Goal: Task Accomplishment & Management: Use online tool/utility

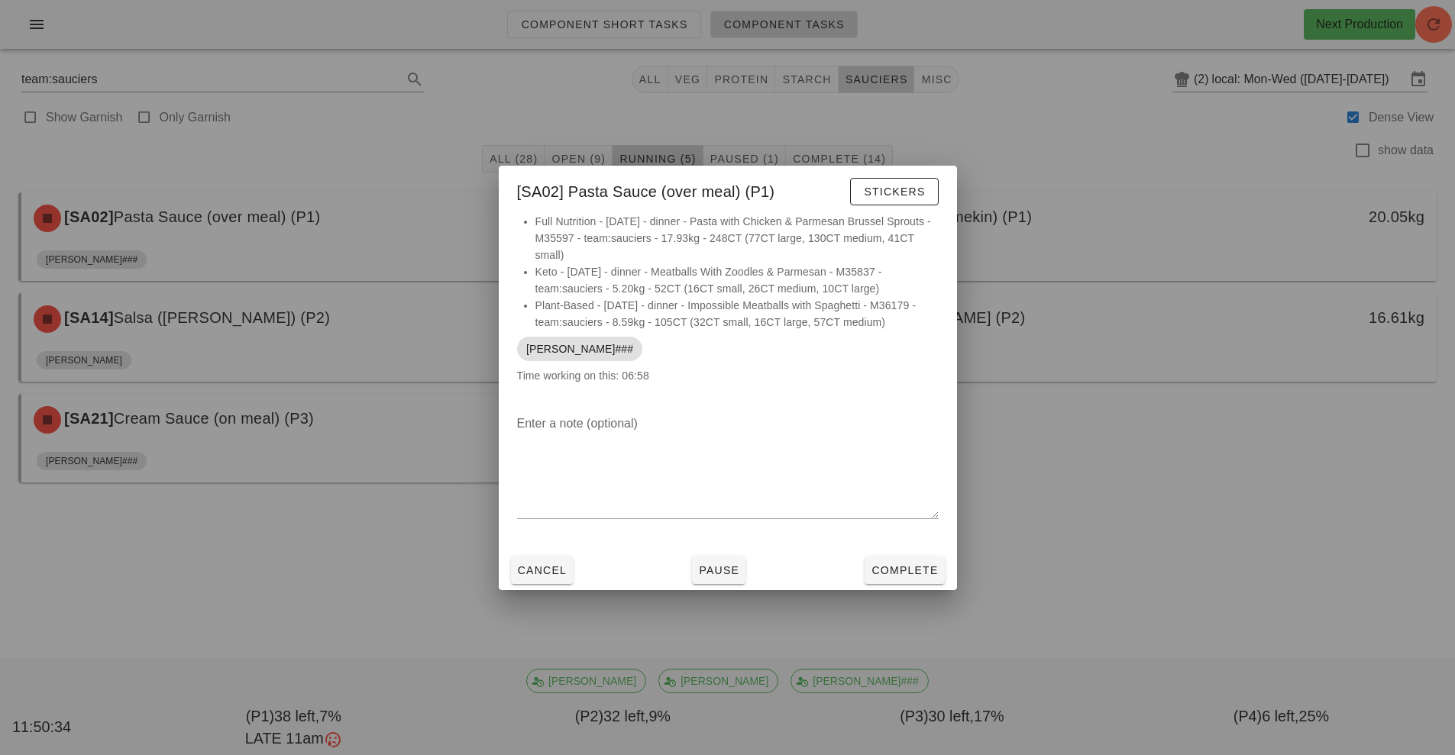
click at [1142, 510] on div at bounding box center [727, 377] width 1455 height 755
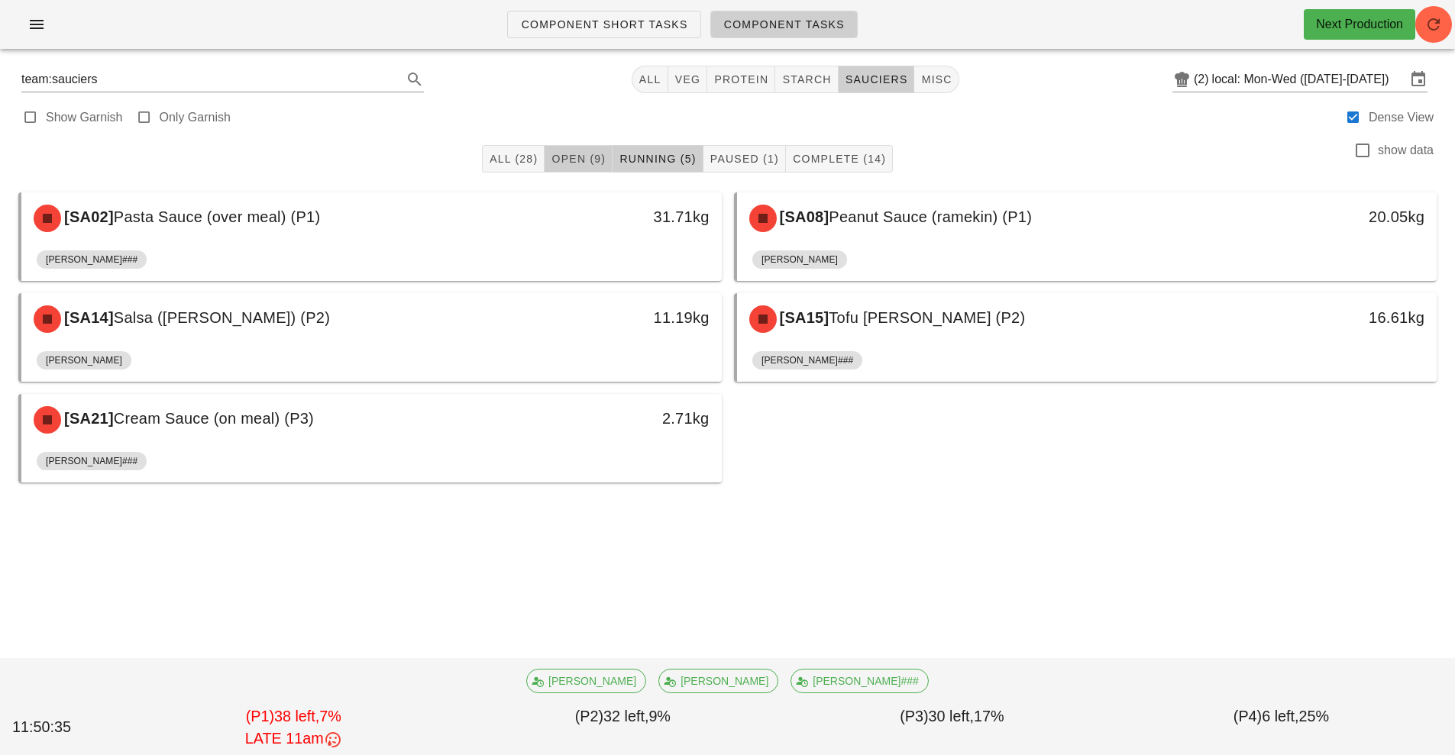
click at [580, 163] on span "Open (9)" at bounding box center [578, 159] width 55 height 12
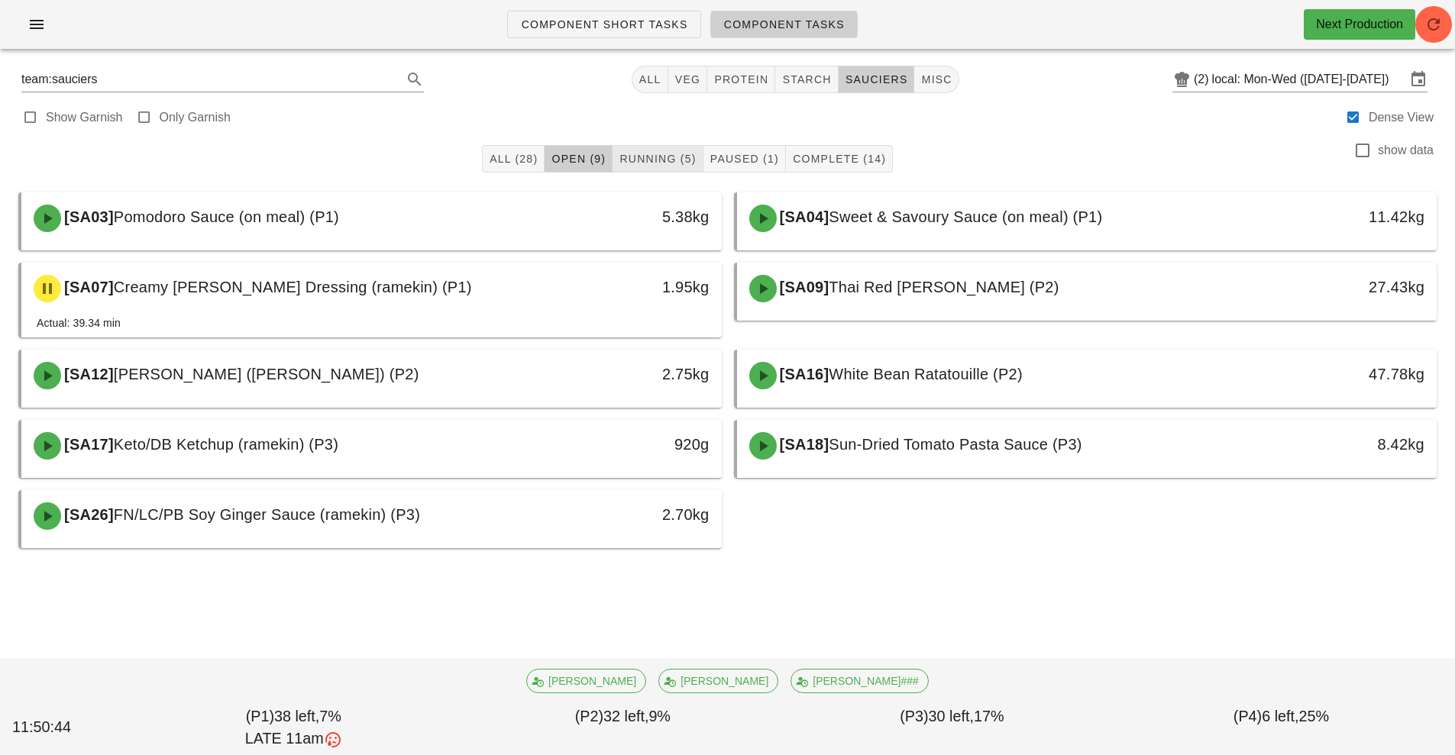
click at [655, 160] on span "Running (5)" at bounding box center [657, 159] width 77 height 12
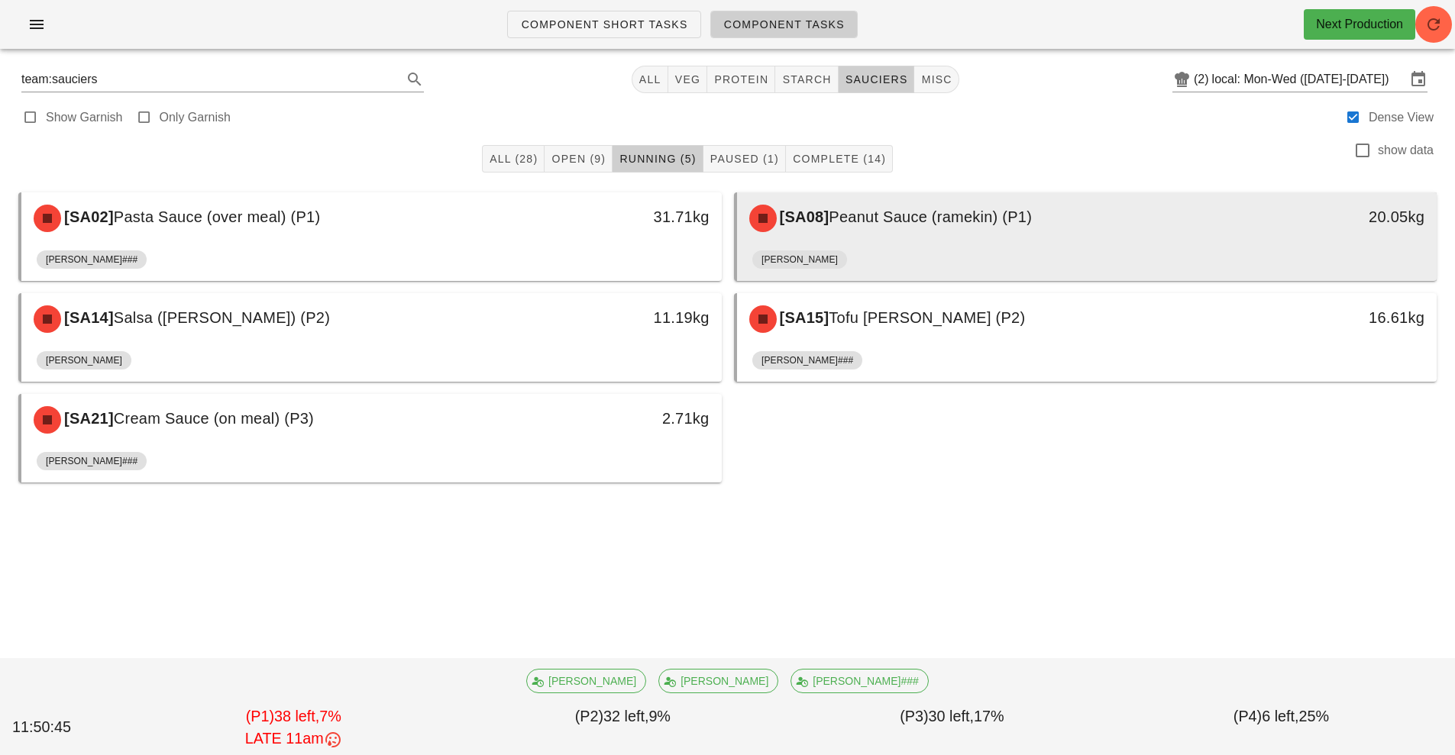
click at [898, 241] on div "[SA08] Peanut Sauce (ramekin) (P1) 20.05kg" at bounding box center [1087, 218] width 700 height 52
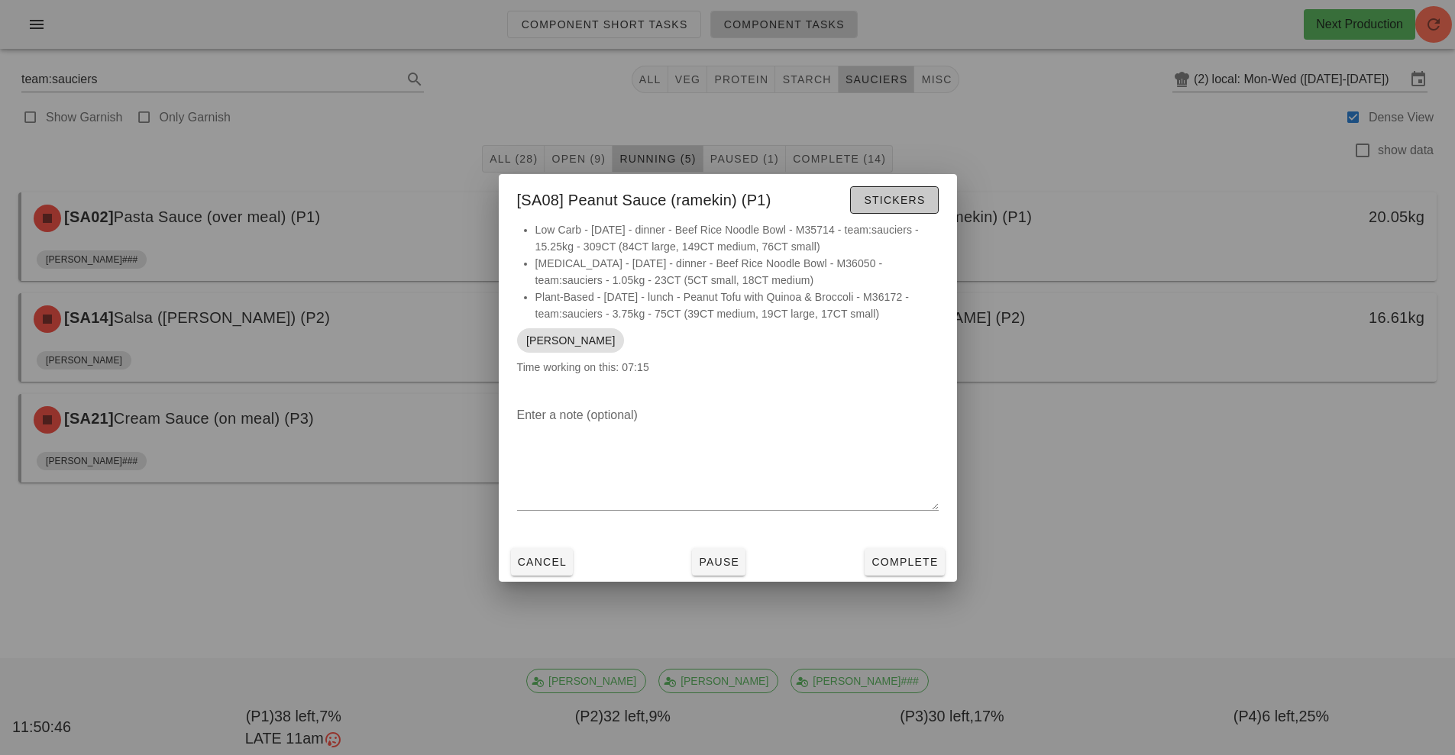
click at [900, 205] on span "Stickers" at bounding box center [894, 200] width 62 height 12
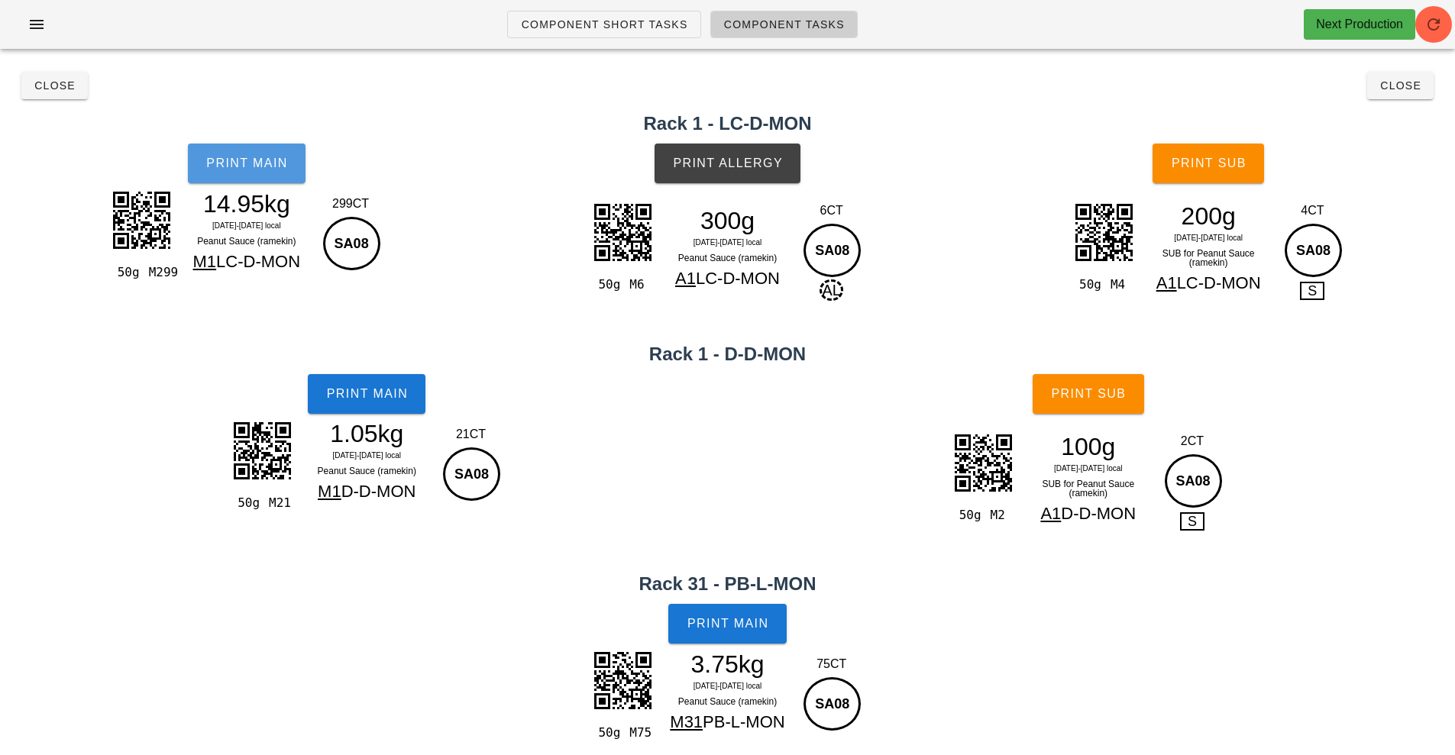
click at [260, 162] on span "Print Main" at bounding box center [246, 164] width 82 height 14
click at [340, 407] on button "Print Main" at bounding box center [367, 394] width 118 height 40
click at [727, 166] on span "Print Allergy" at bounding box center [727, 164] width 111 height 14
click at [719, 625] on span "Print Main" at bounding box center [728, 624] width 82 height 14
click at [1100, 394] on span "Print Sub" at bounding box center [1088, 394] width 76 height 14
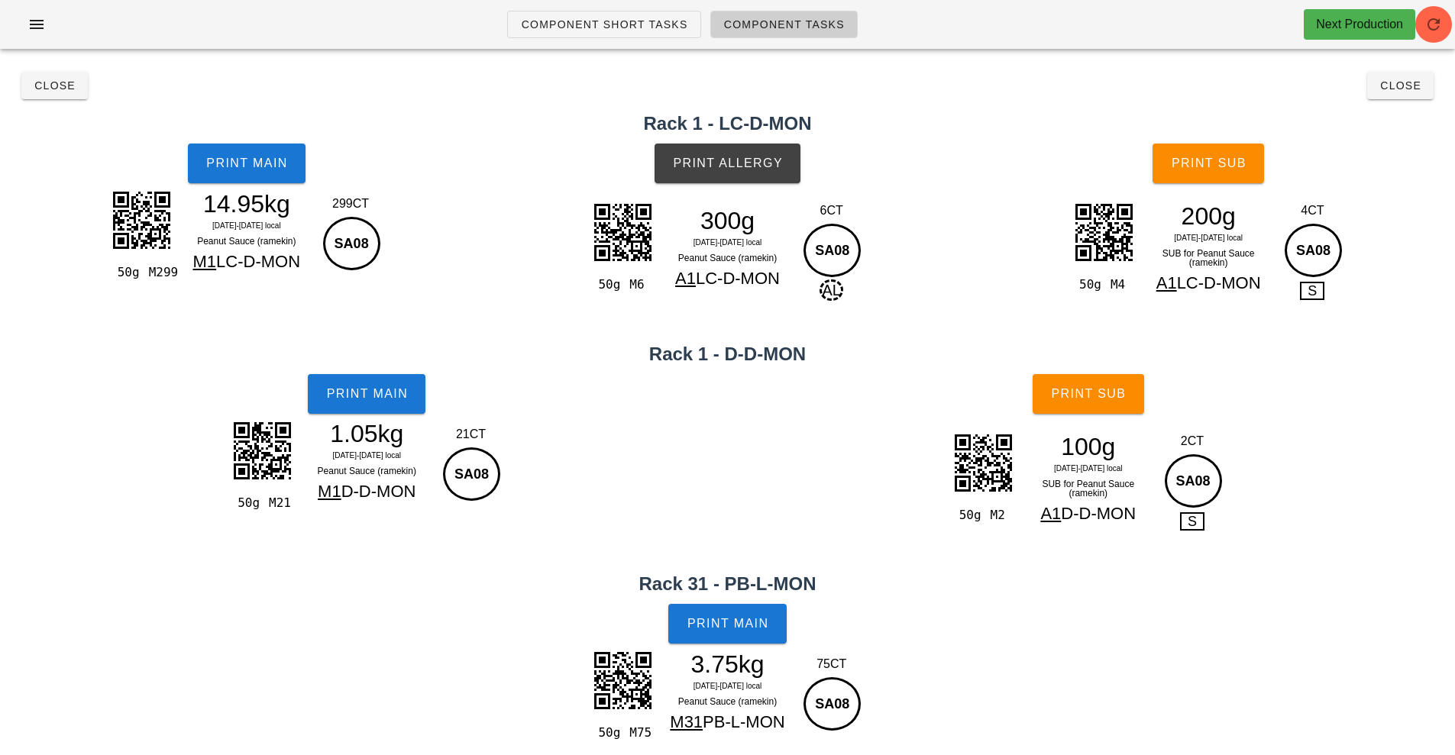
click at [1165, 202] on div "50g M4 200g [DATE]-[DATE] local SUB for Peanut Sauce (ramekin) A1 LC-D-MON 4CT …" at bounding box center [1208, 250] width 277 height 103
click at [1187, 173] on button "Print Sub" at bounding box center [1207, 164] width 111 height 40
click at [1393, 85] on span "Close" at bounding box center [1400, 85] width 42 height 12
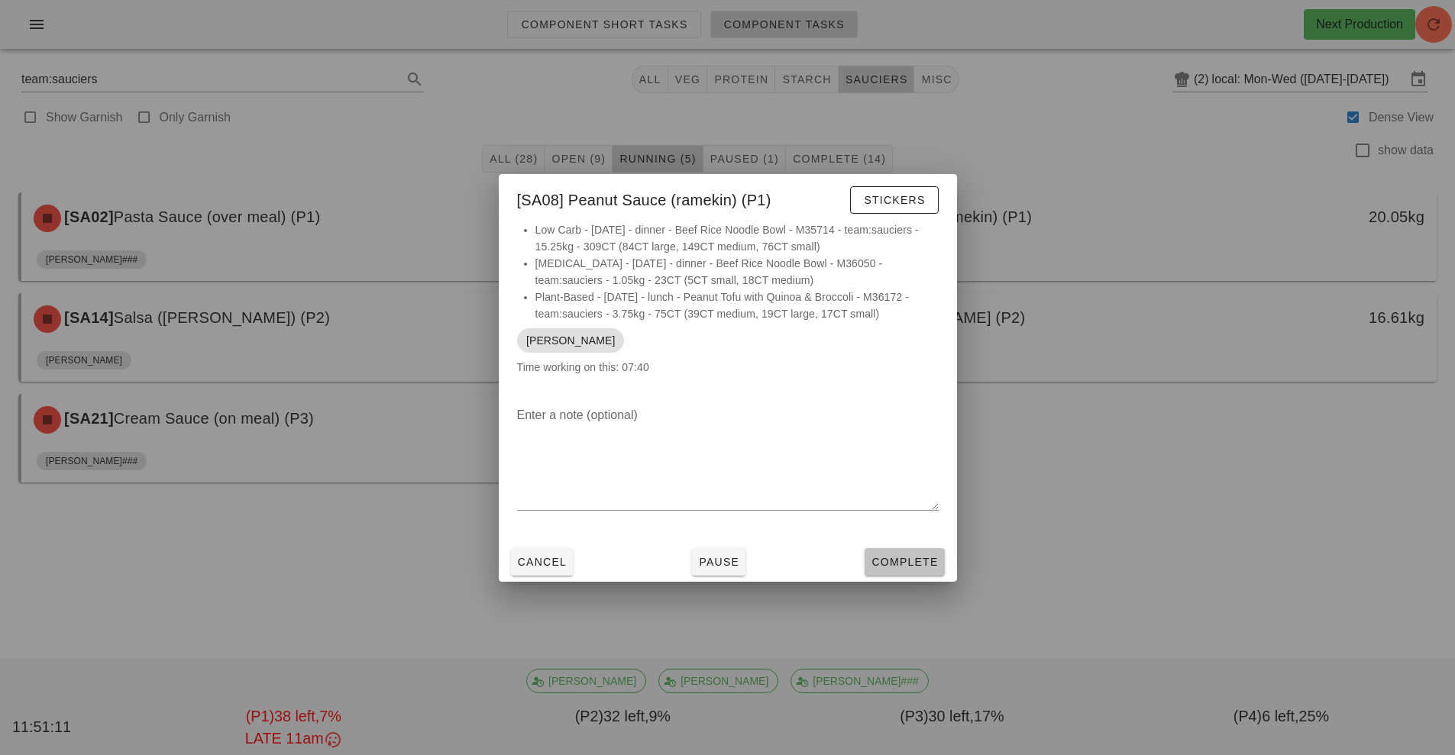
click at [893, 564] on span "Complete" at bounding box center [904, 562] width 67 height 12
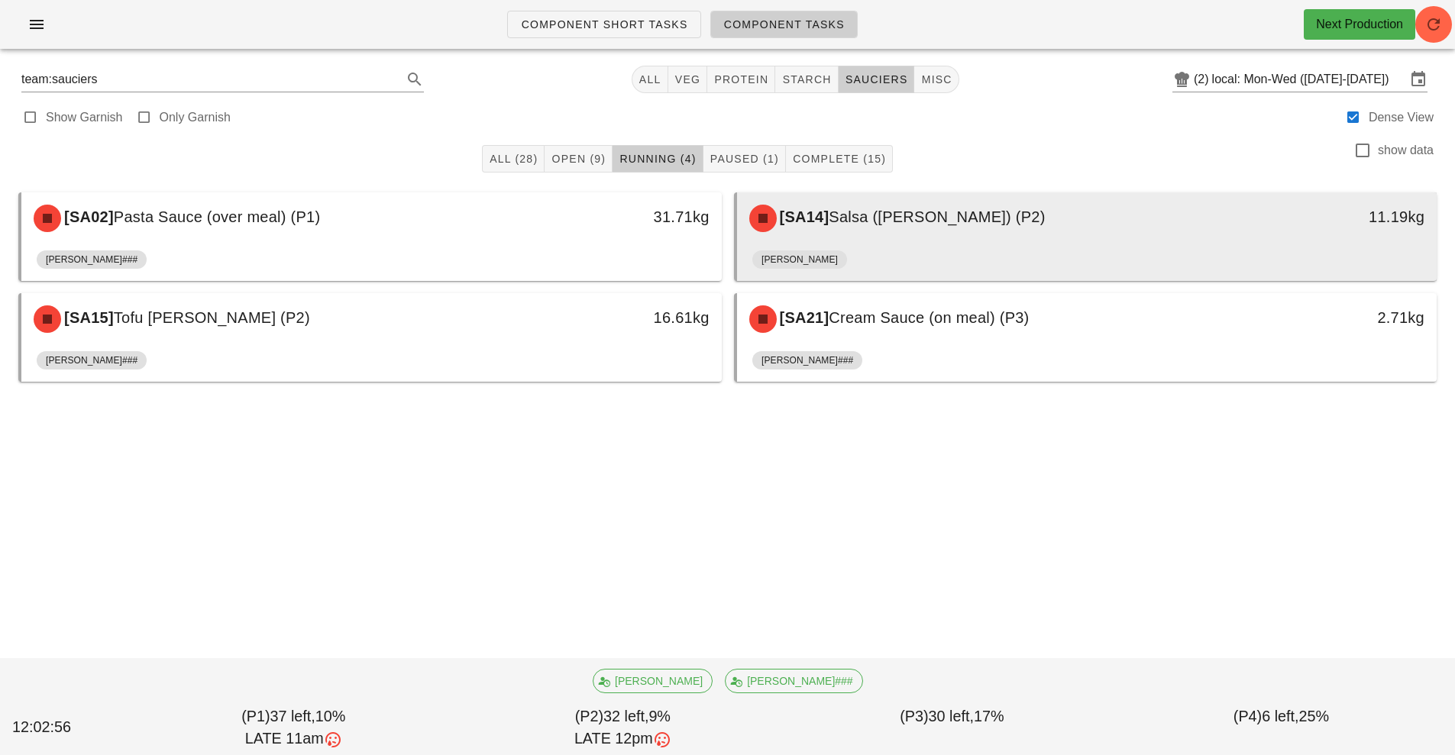
click at [928, 244] on div "[PERSON_NAME]" at bounding box center [1087, 262] width 670 height 37
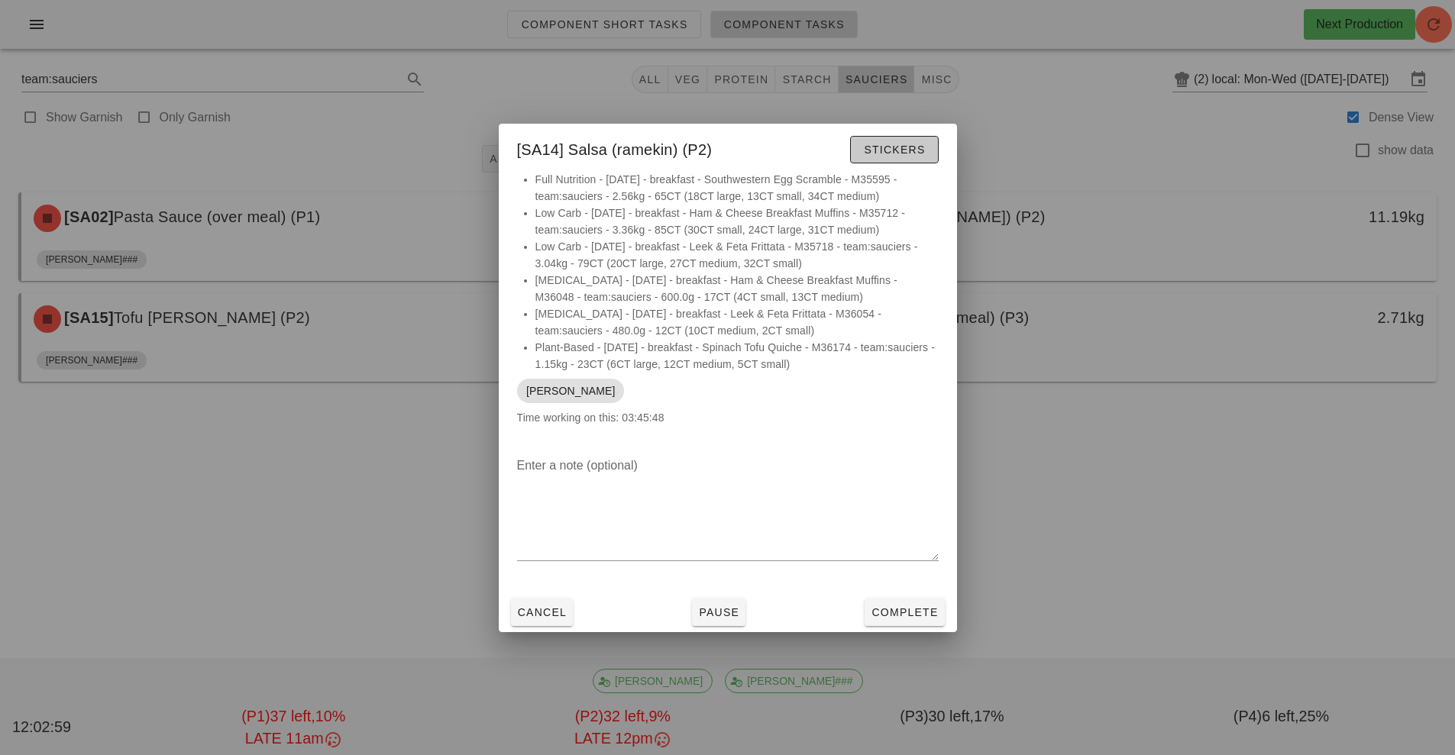
click at [919, 157] on button "Stickers" at bounding box center [894, 149] width 88 height 27
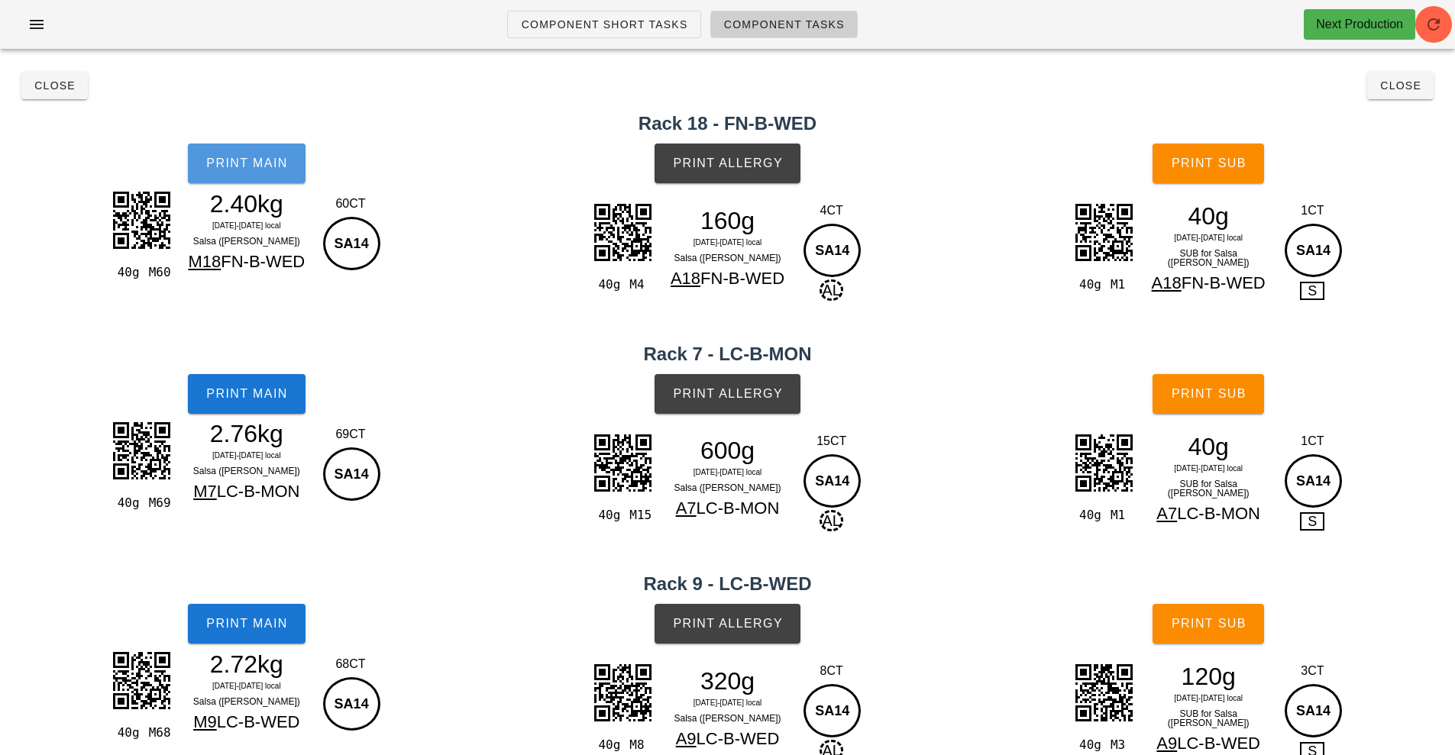
click at [241, 168] on span "Print Main" at bounding box center [246, 164] width 82 height 14
click at [1219, 168] on span "Print Sub" at bounding box center [1209, 164] width 76 height 14
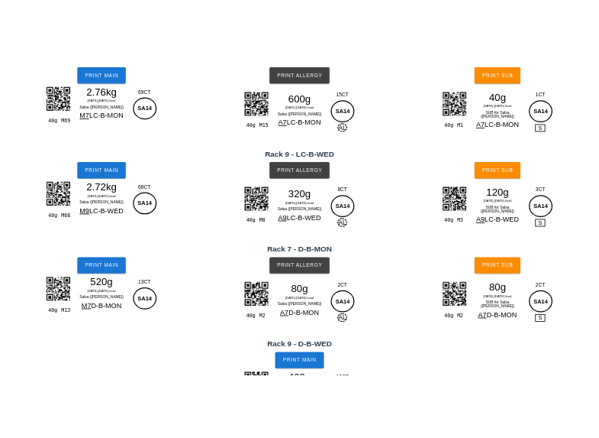
scroll to position [367, 0]
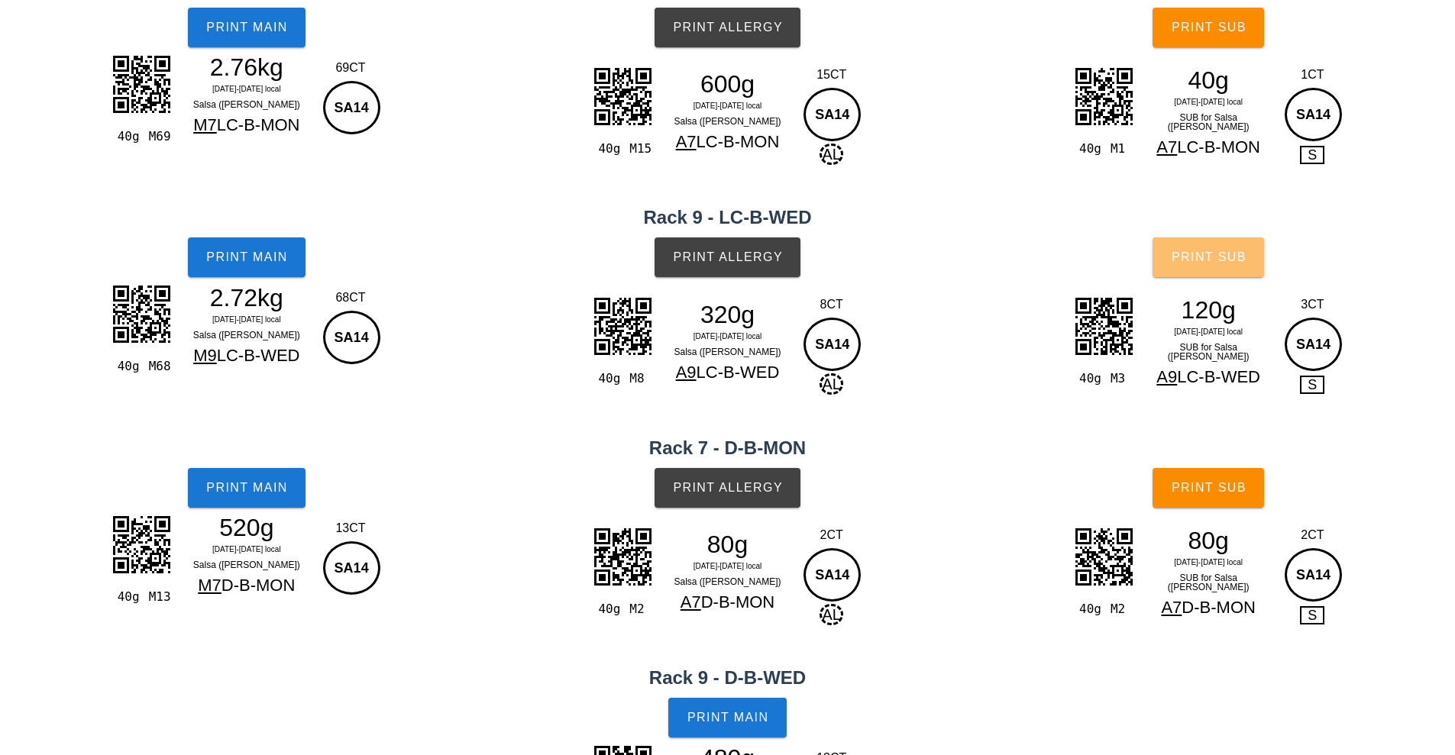
click at [1223, 253] on span "Print Sub" at bounding box center [1209, 257] width 76 height 14
click at [1243, 496] on button "Print Sub" at bounding box center [1207, 488] width 111 height 40
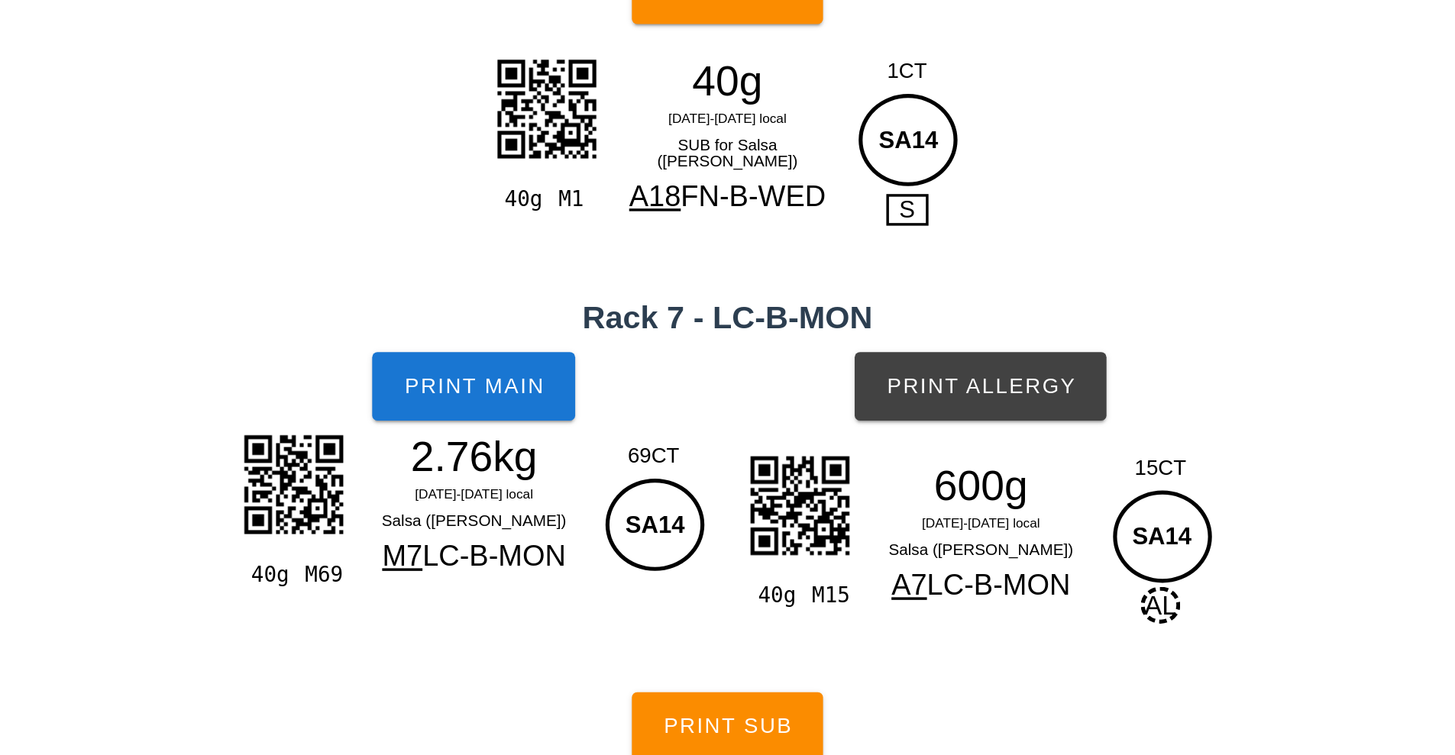
scroll to position [360, 0]
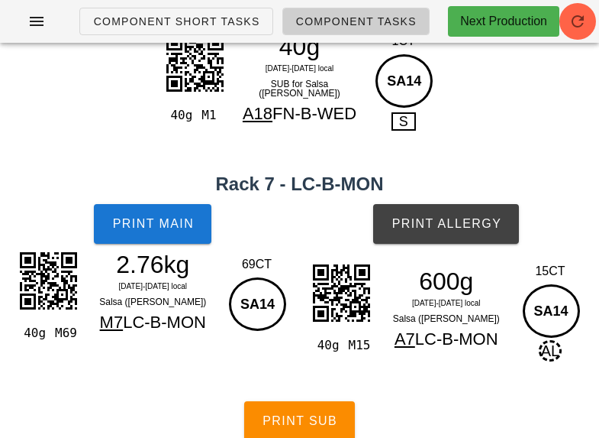
click at [513, 124] on div "40g M1 40g [DATE]-[DATE] local SUB for Salsa (ramekin) A18 FN-B-WED 1CT SA14 S" at bounding box center [299, 98] width 599 height 151
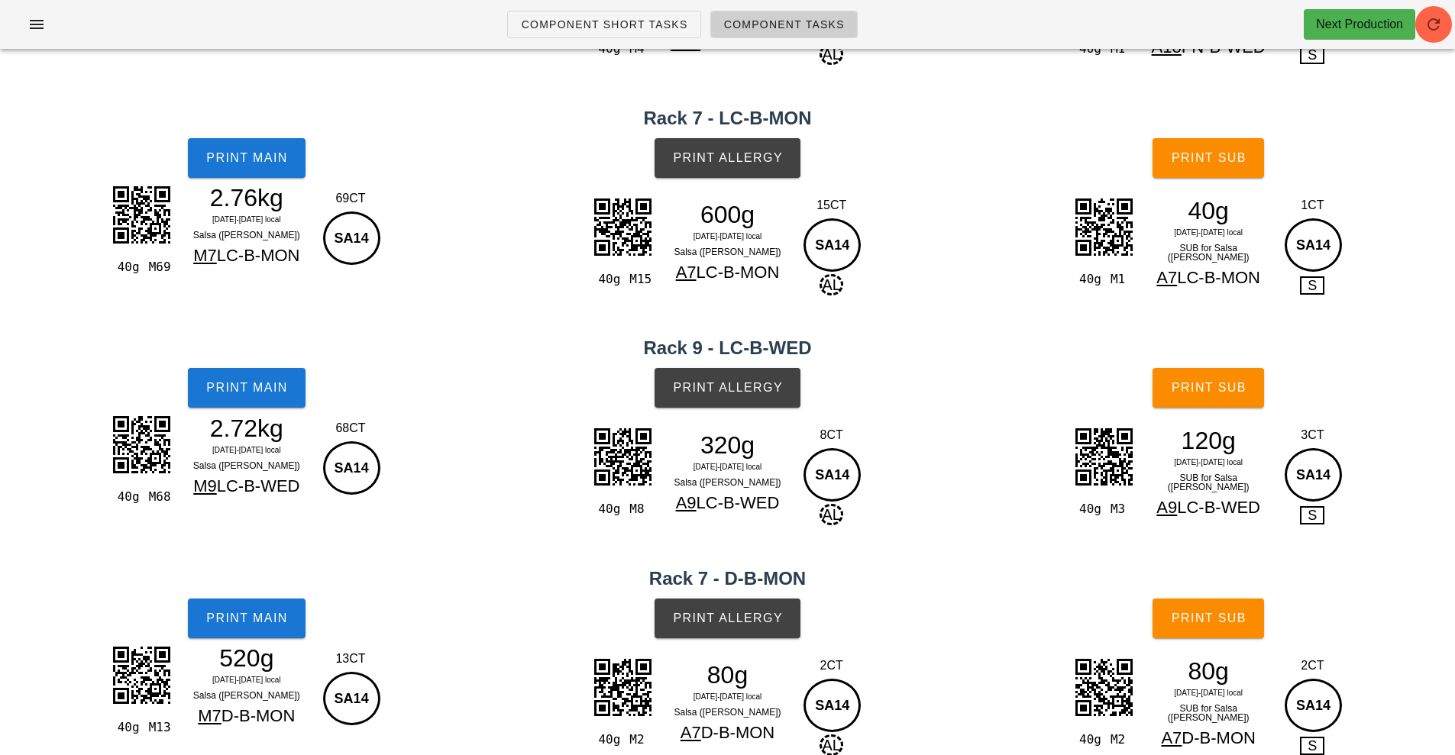
scroll to position [0, 0]
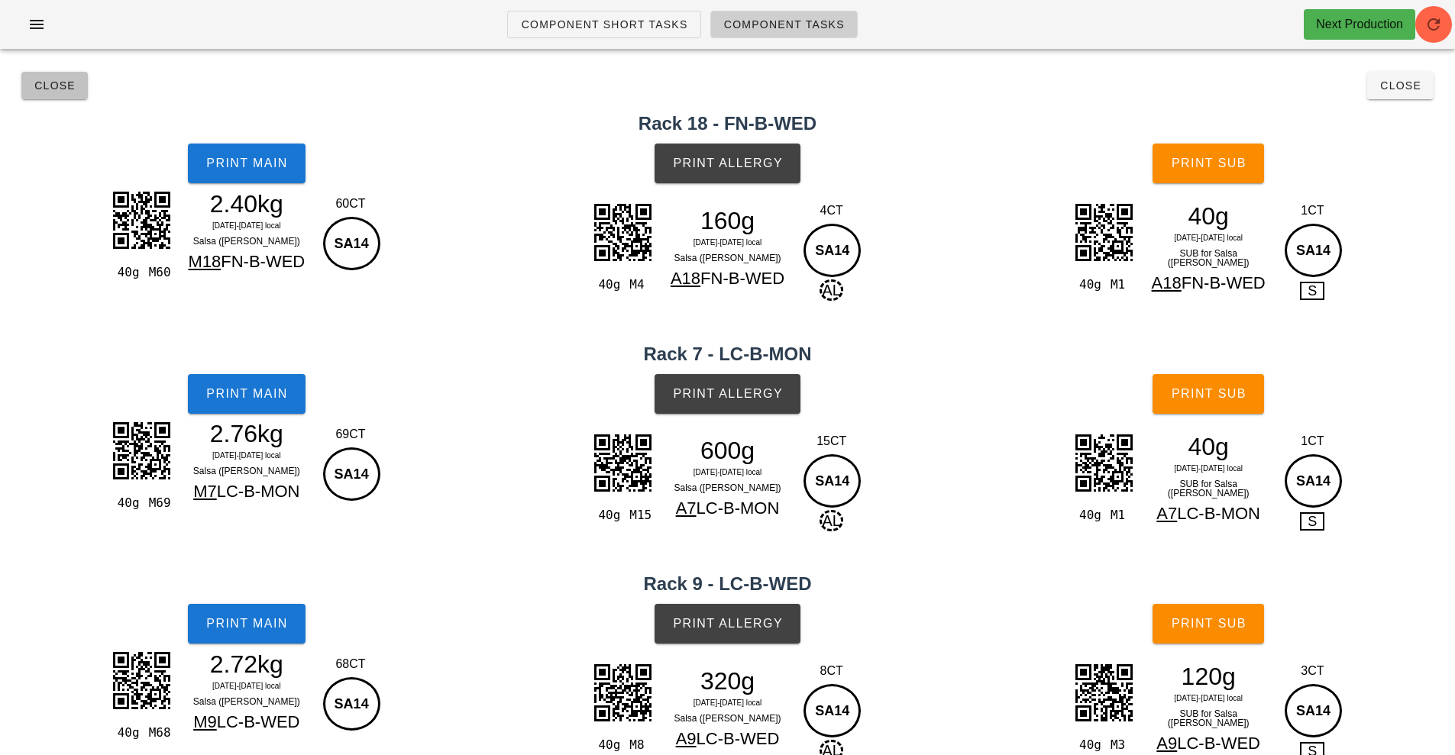
click at [52, 95] on button "Close" at bounding box center [54, 85] width 66 height 27
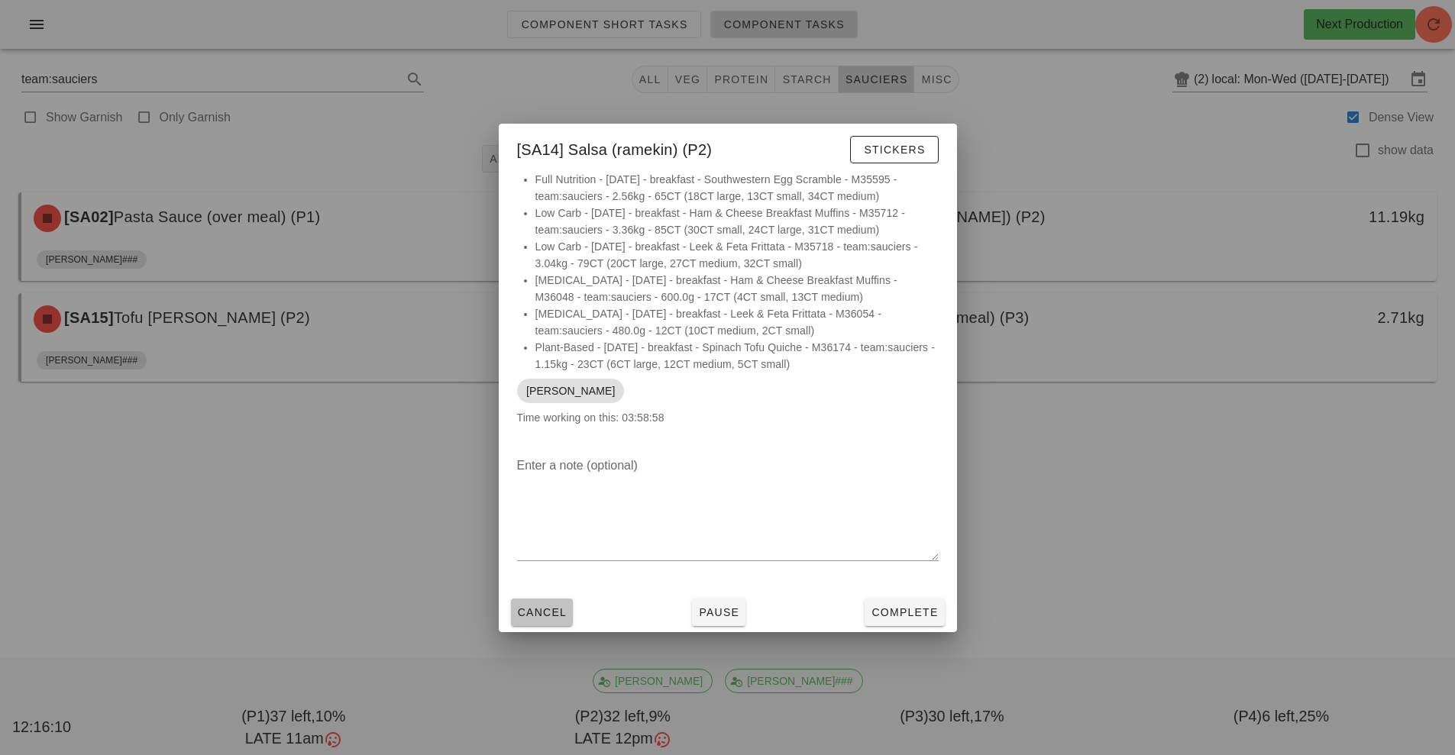
click at [545, 612] on span "Cancel" at bounding box center [542, 612] width 50 height 12
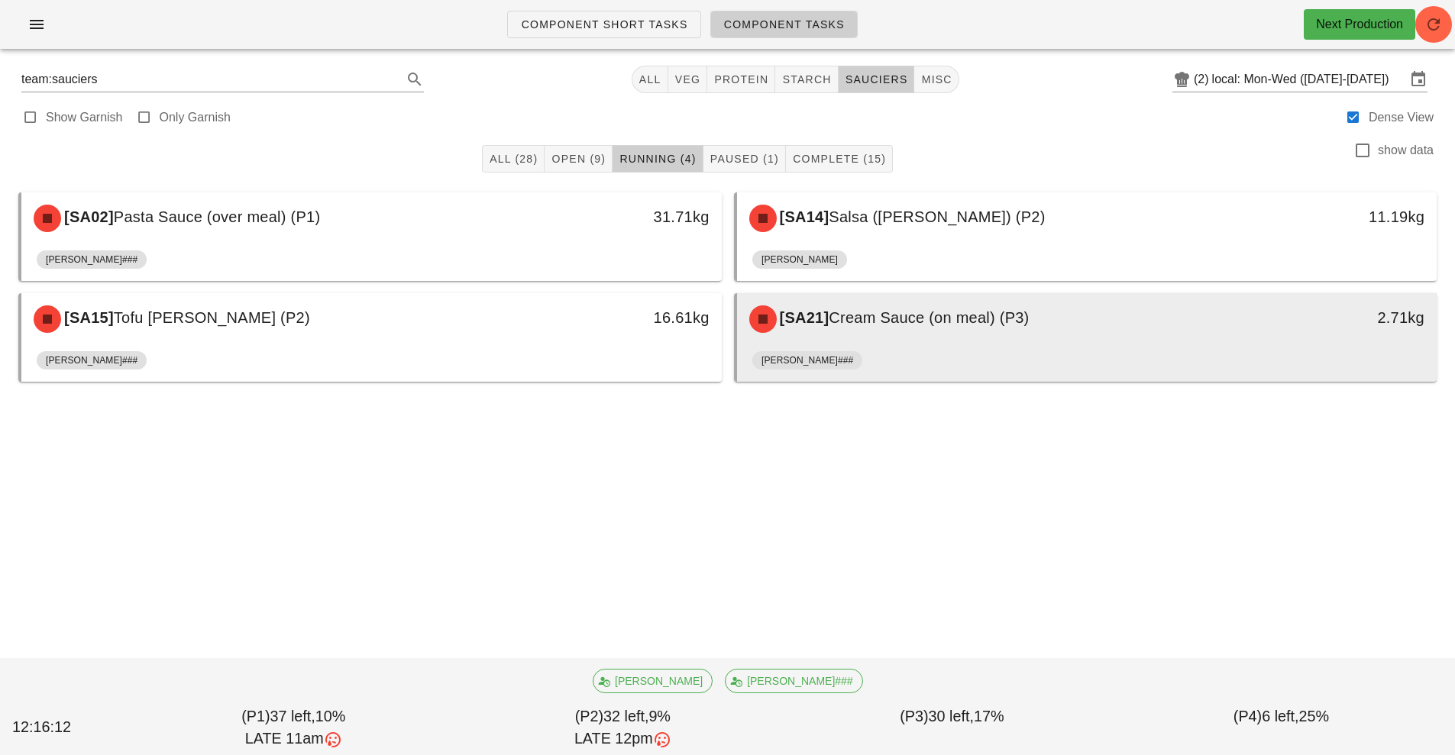
click at [954, 330] on div "[SA21] Cream Sauce (on meal) (P3)" at bounding box center [1000, 319] width 520 height 46
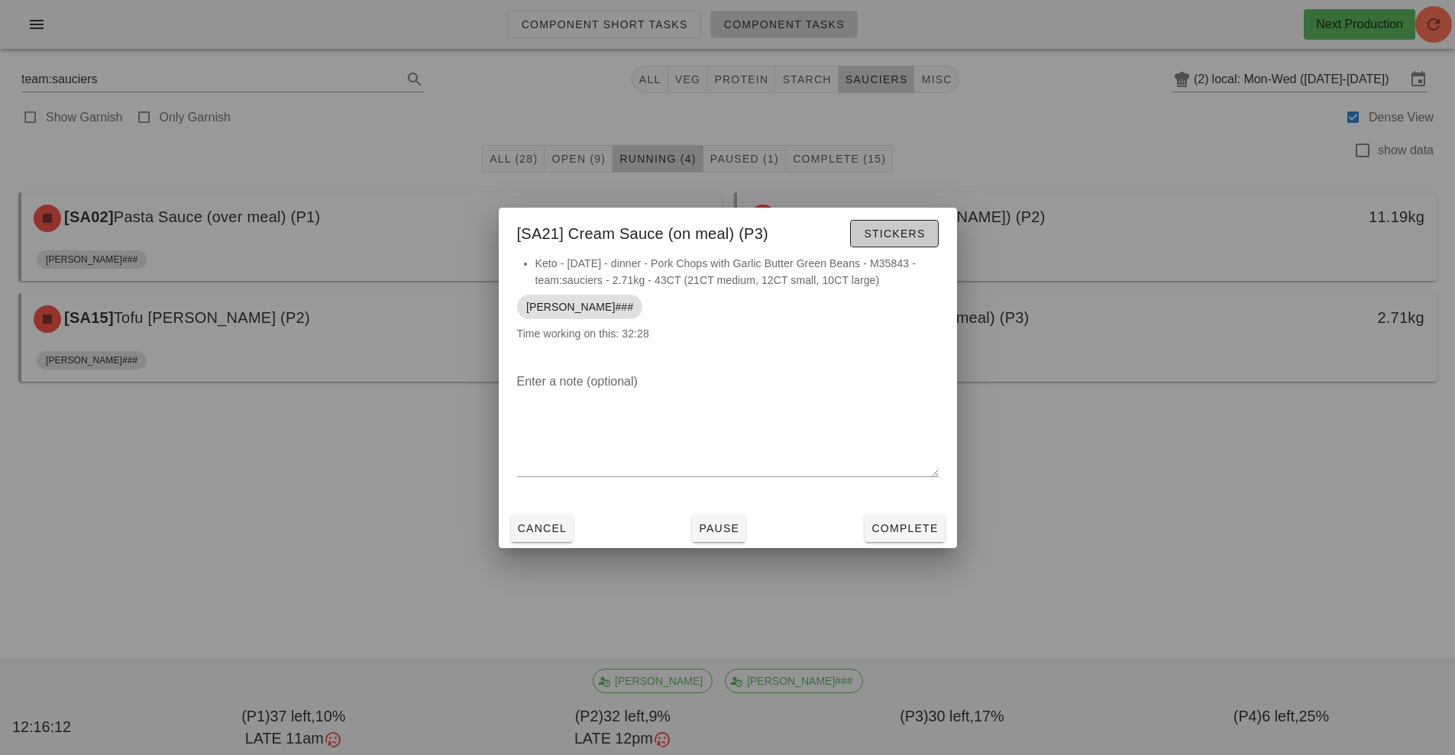
click at [893, 230] on span "Stickers" at bounding box center [894, 234] width 62 height 12
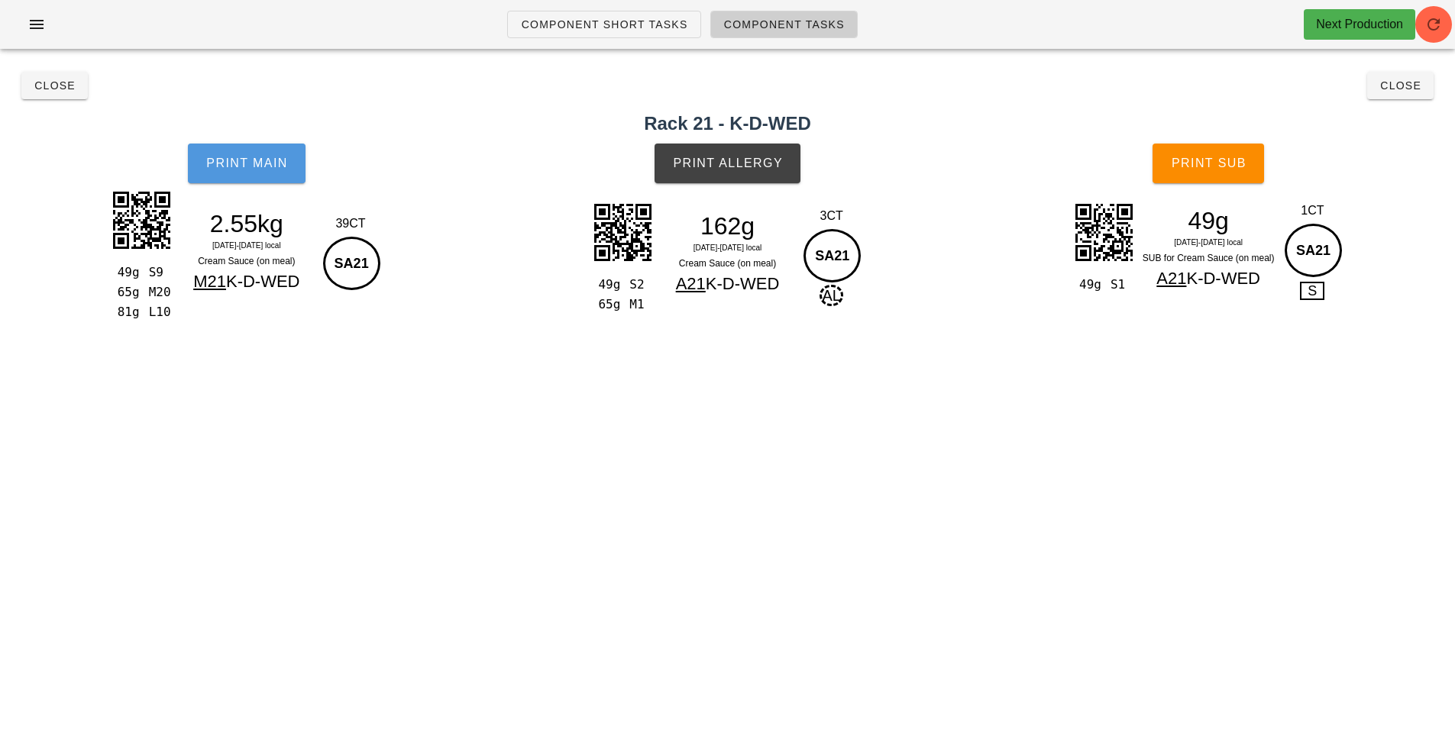
click at [248, 162] on span "Print Main" at bounding box center [246, 164] width 82 height 14
click at [714, 173] on button "Print Allergy" at bounding box center [727, 164] width 146 height 40
click at [70, 98] on button "Close" at bounding box center [54, 85] width 66 height 27
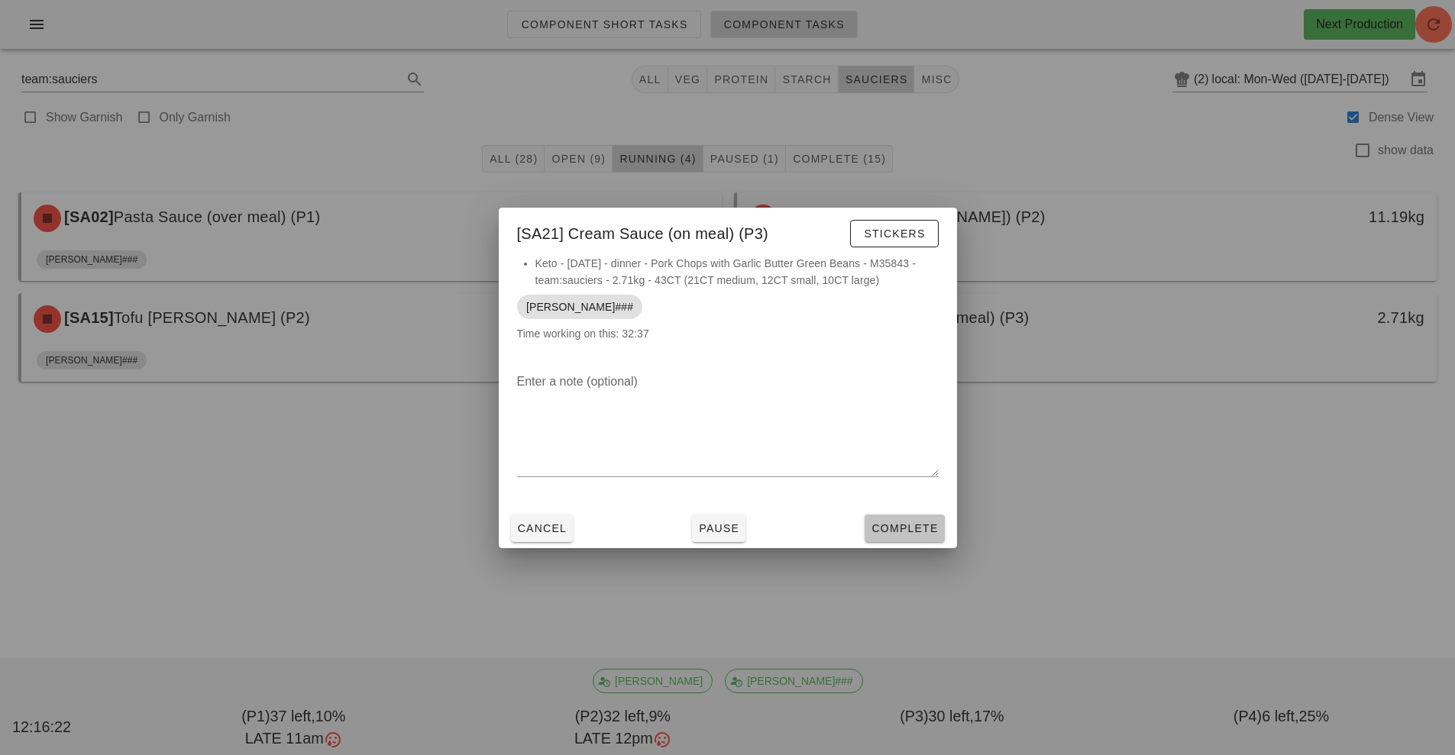
click at [917, 541] on button "Complete" at bounding box center [903, 528] width 79 height 27
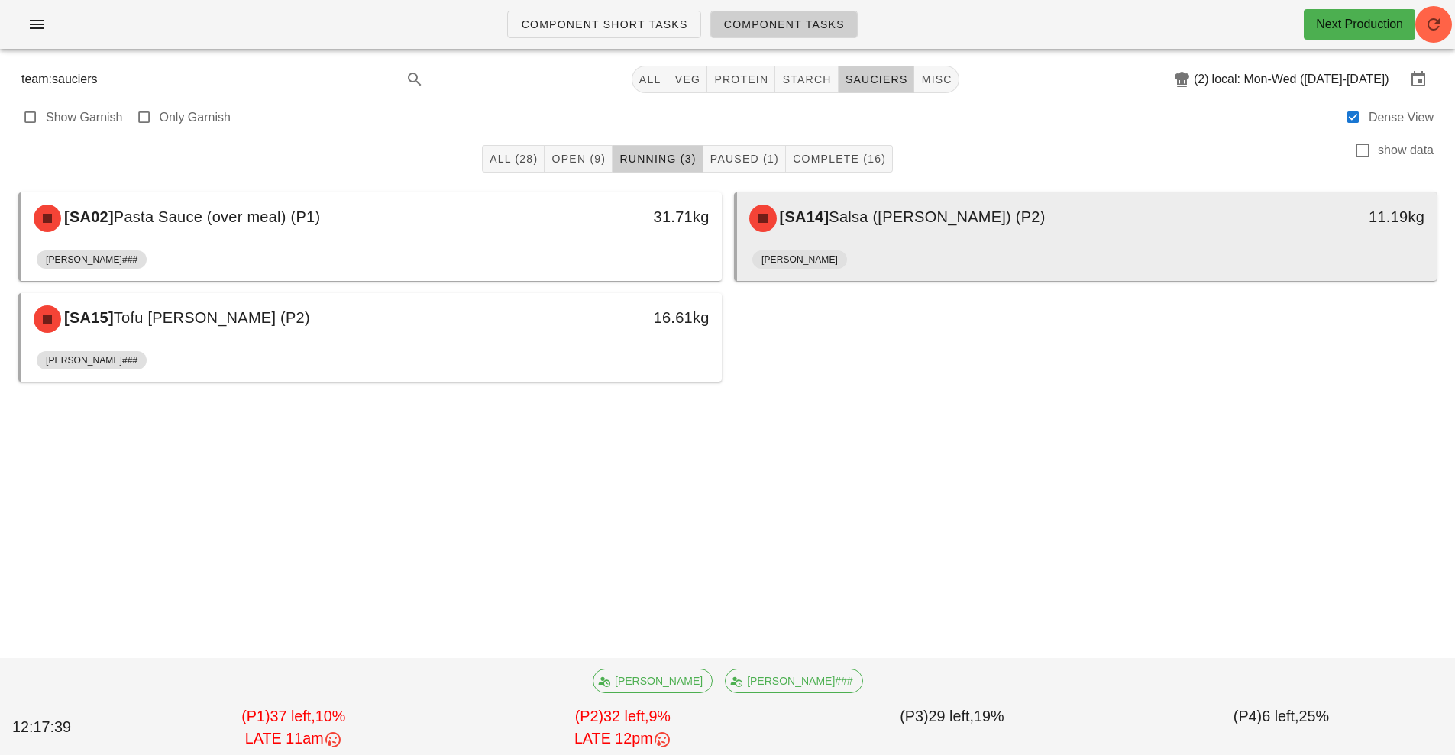
click at [857, 257] on div "[PERSON_NAME]" at bounding box center [1087, 262] width 670 height 37
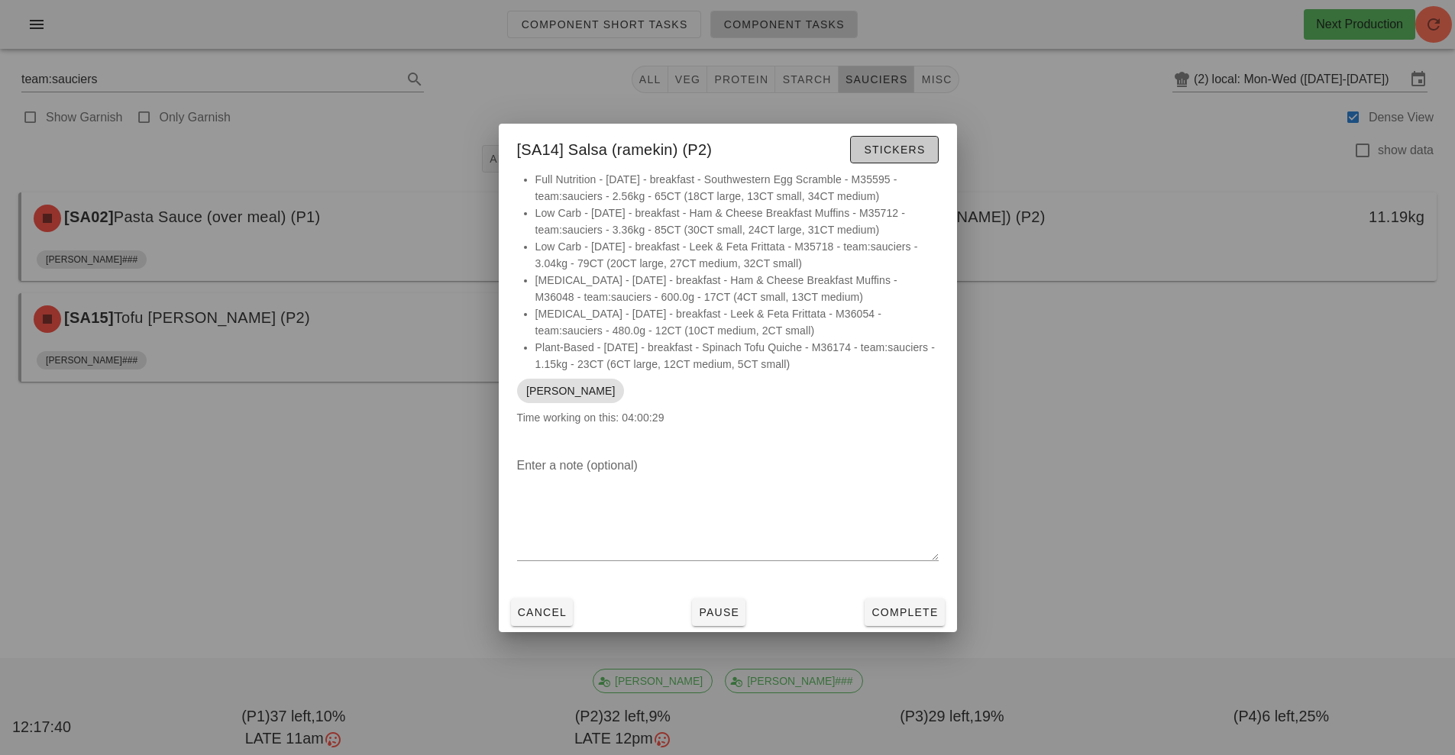
click at [895, 150] on span "Stickers" at bounding box center [894, 150] width 62 height 12
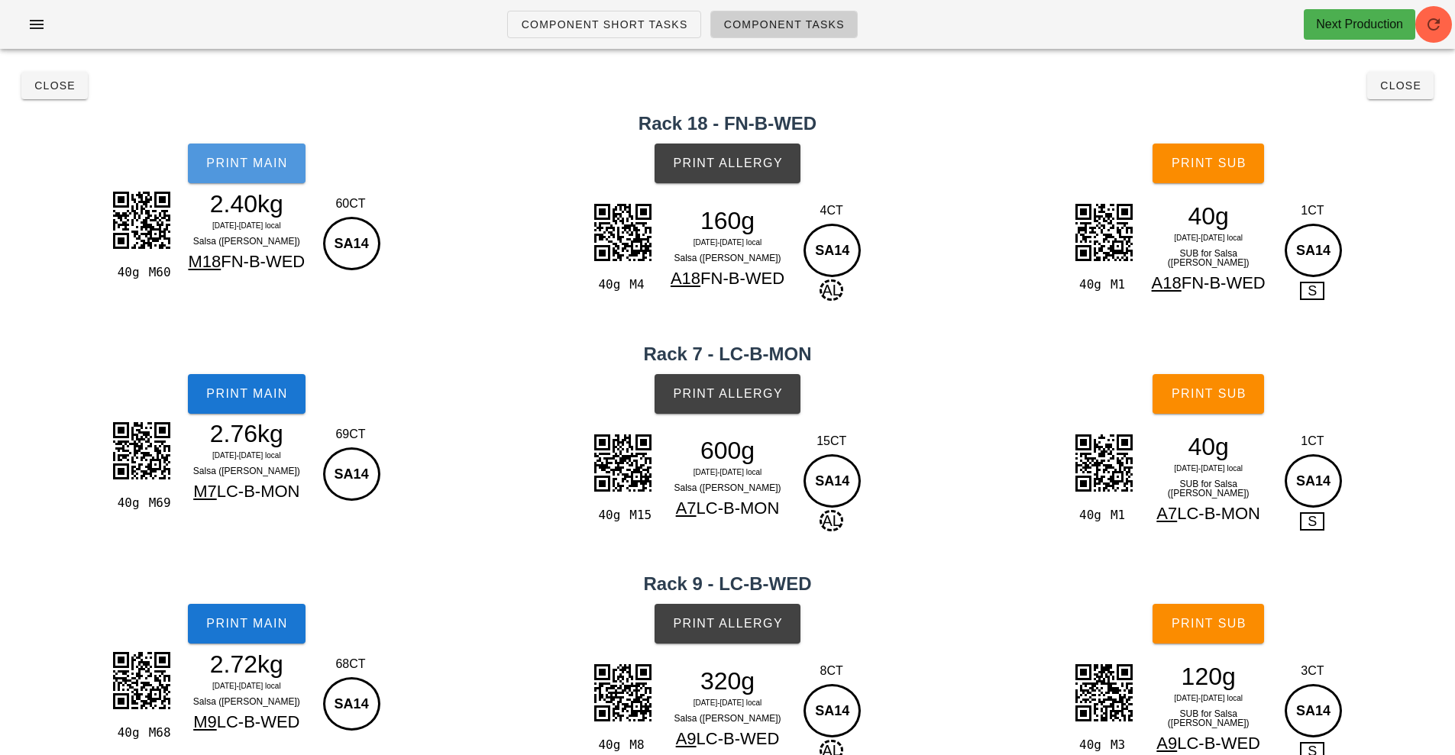
click at [231, 160] on span "Print Main" at bounding box center [246, 164] width 82 height 14
click at [730, 164] on span "Print Allergy" at bounding box center [727, 164] width 111 height 14
click at [243, 412] on button "Print Main" at bounding box center [247, 394] width 118 height 40
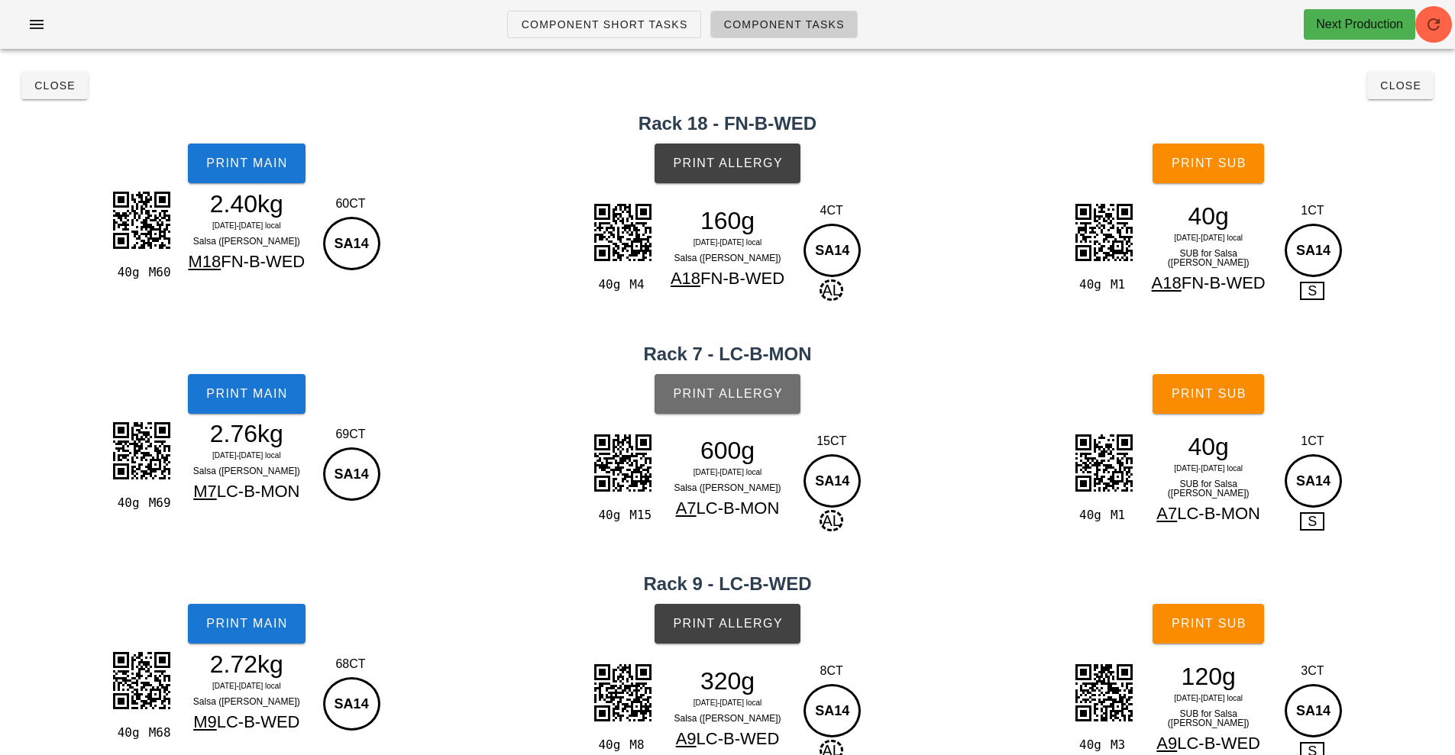
click at [731, 383] on button "Print Allergy" at bounding box center [727, 394] width 146 height 40
click at [242, 628] on span "Print Main" at bounding box center [246, 624] width 82 height 14
click at [717, 624] on span "Print Allergy" at bounding box center [727, 624] width 111 height 14
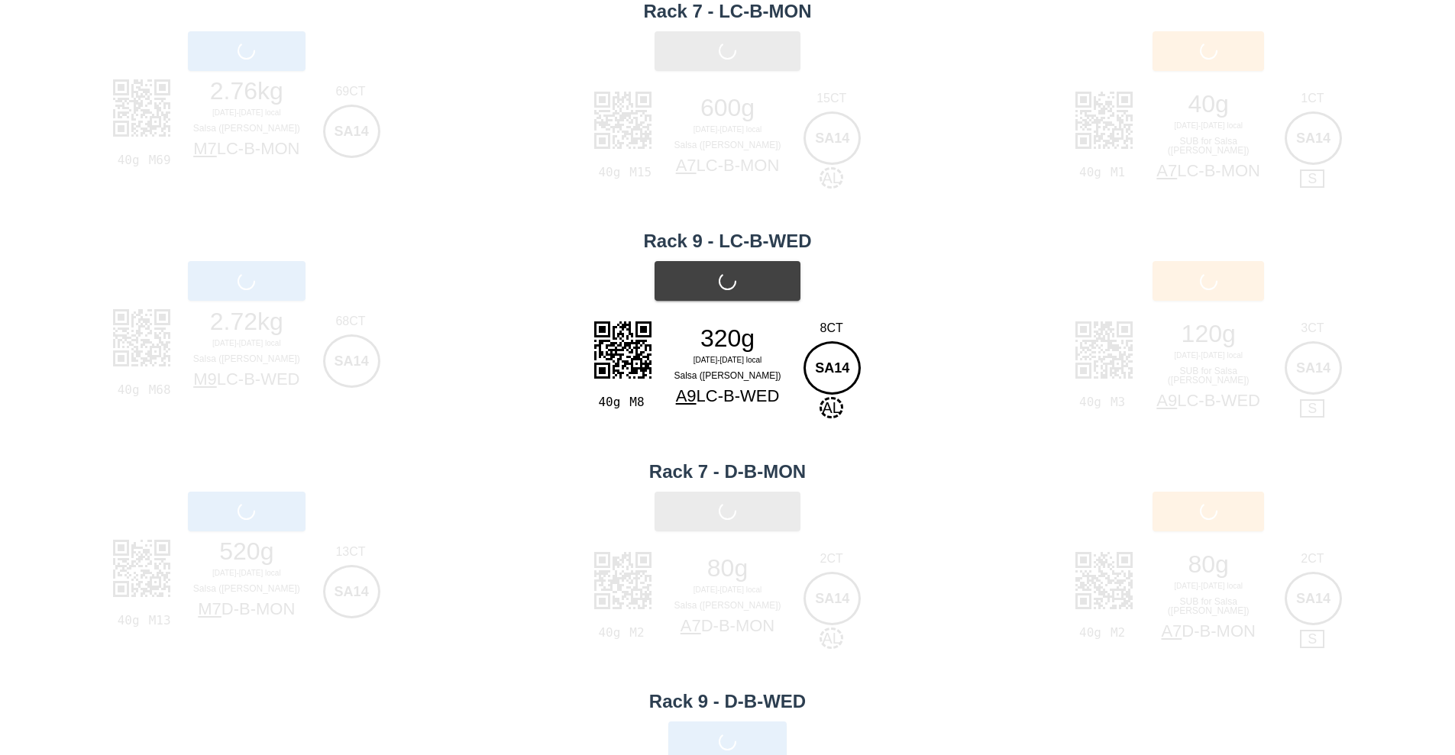
scroll to position [344, 0]
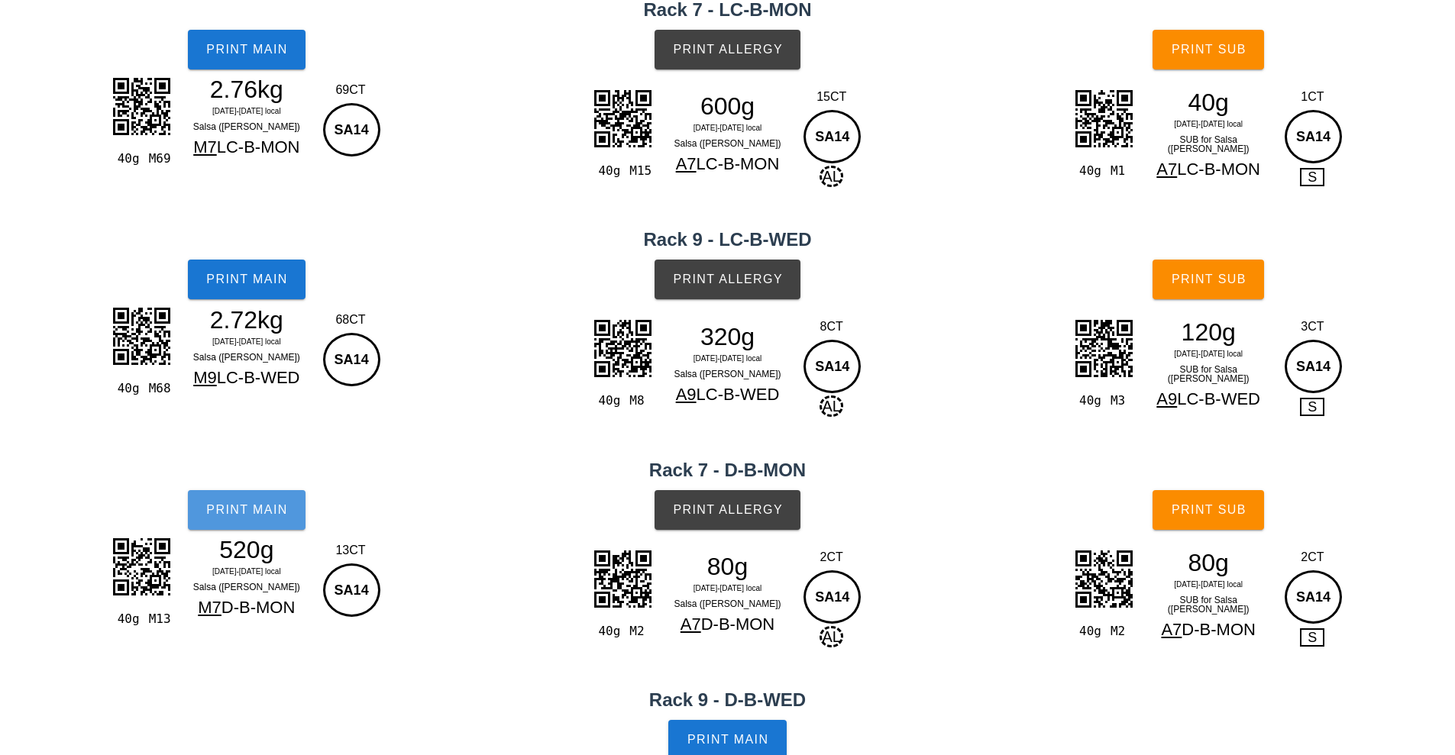
click at [260, 518] on button "Print Main" at bounding box center [247, 510] width 118 height 40
click at [723, 510] on span "Print Allergy" at bounding box center [727, 510] width 111 height 14
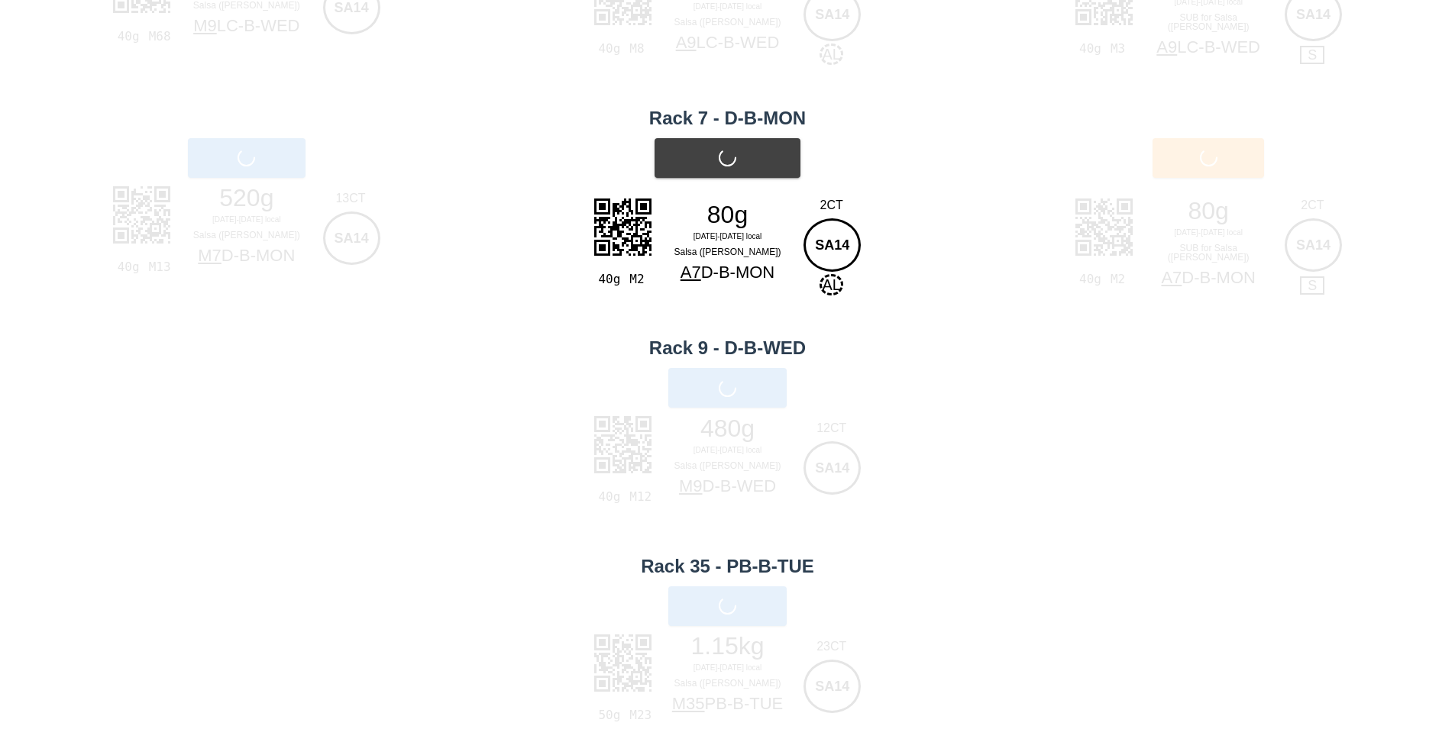
scroll to position [706, 0]
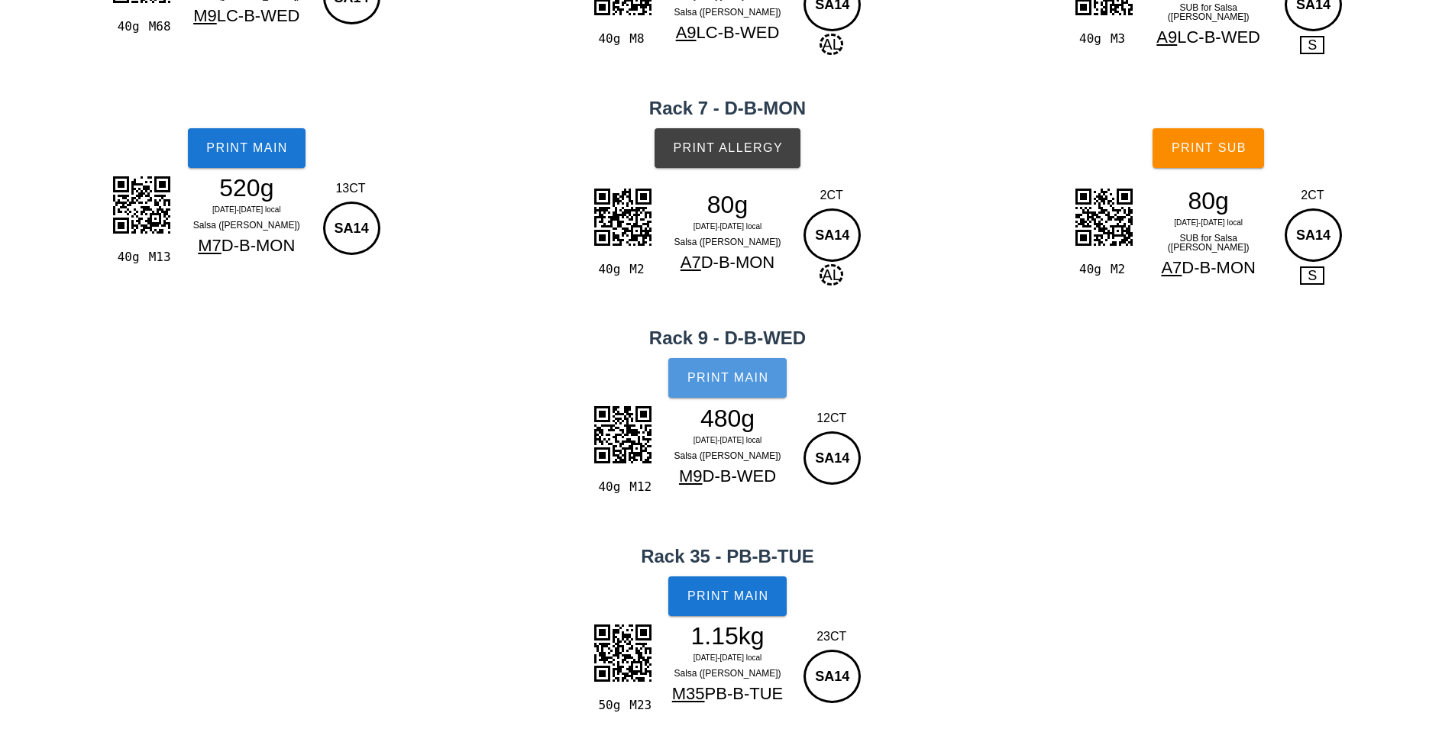
click at [719, 385] on span "Print Main" at bounding box center [728, 378] width 82 height 14
click at [722, 593] on span "Print Main" at bounding box center [728, 597] width 82 height 14
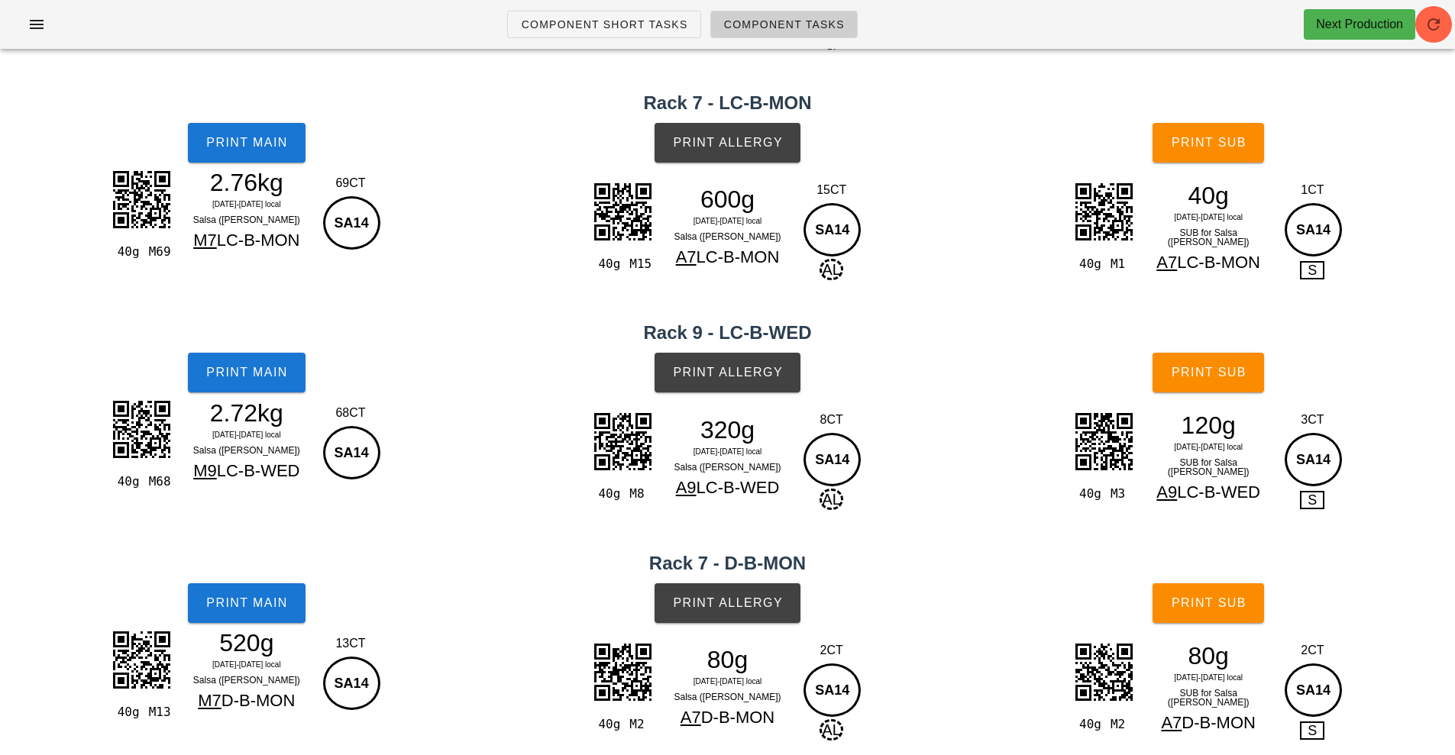
scroll to position [0, 0]
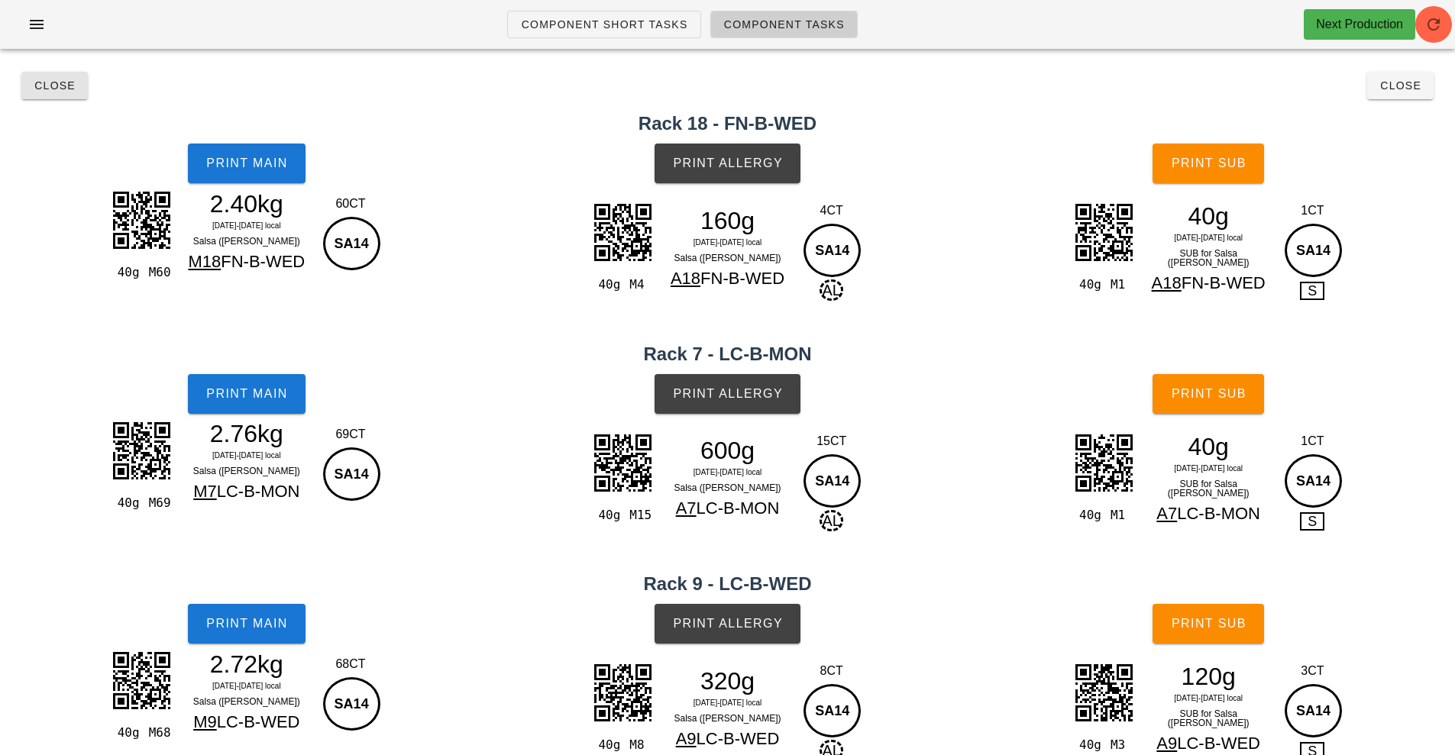
click at [27, 95] on button "Close" at bounding box center [54, 85] width 66 height 27
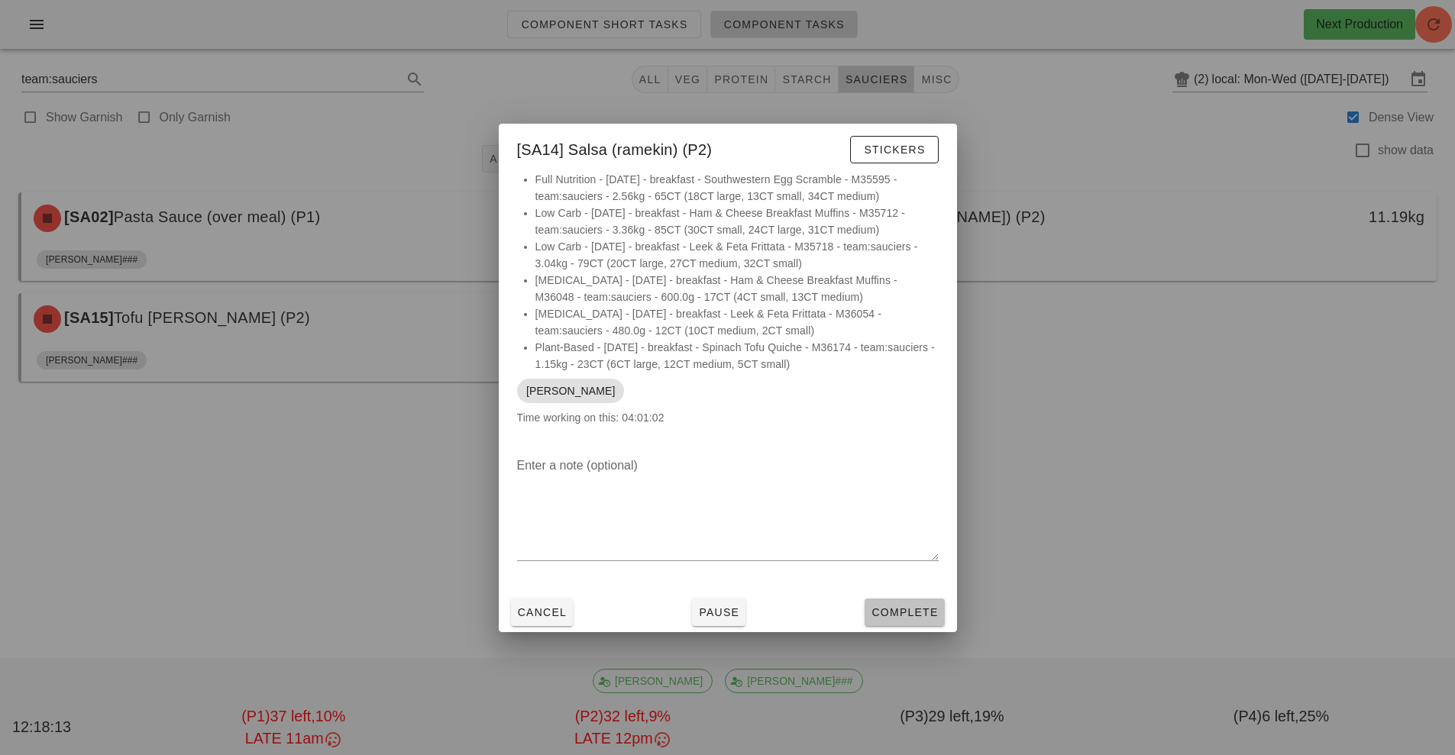
click at [897, 611] on span "Complete" at bounding box center [904, 612] width 67 height 12
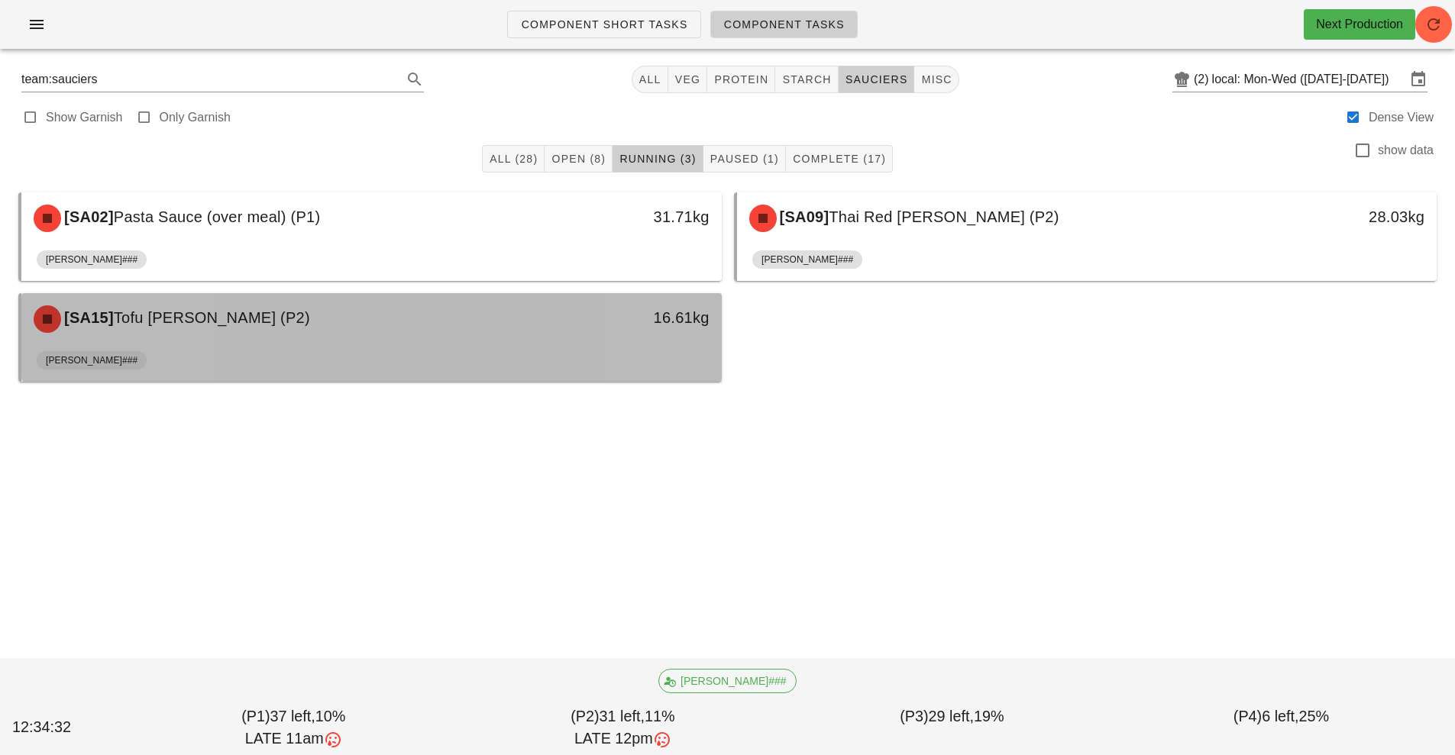
click at [550, 342] on div "[SA15] Tofu [PERSON_NAME] (P2) 16.61kg" at bounding box center [371, 319] width 700 height 52
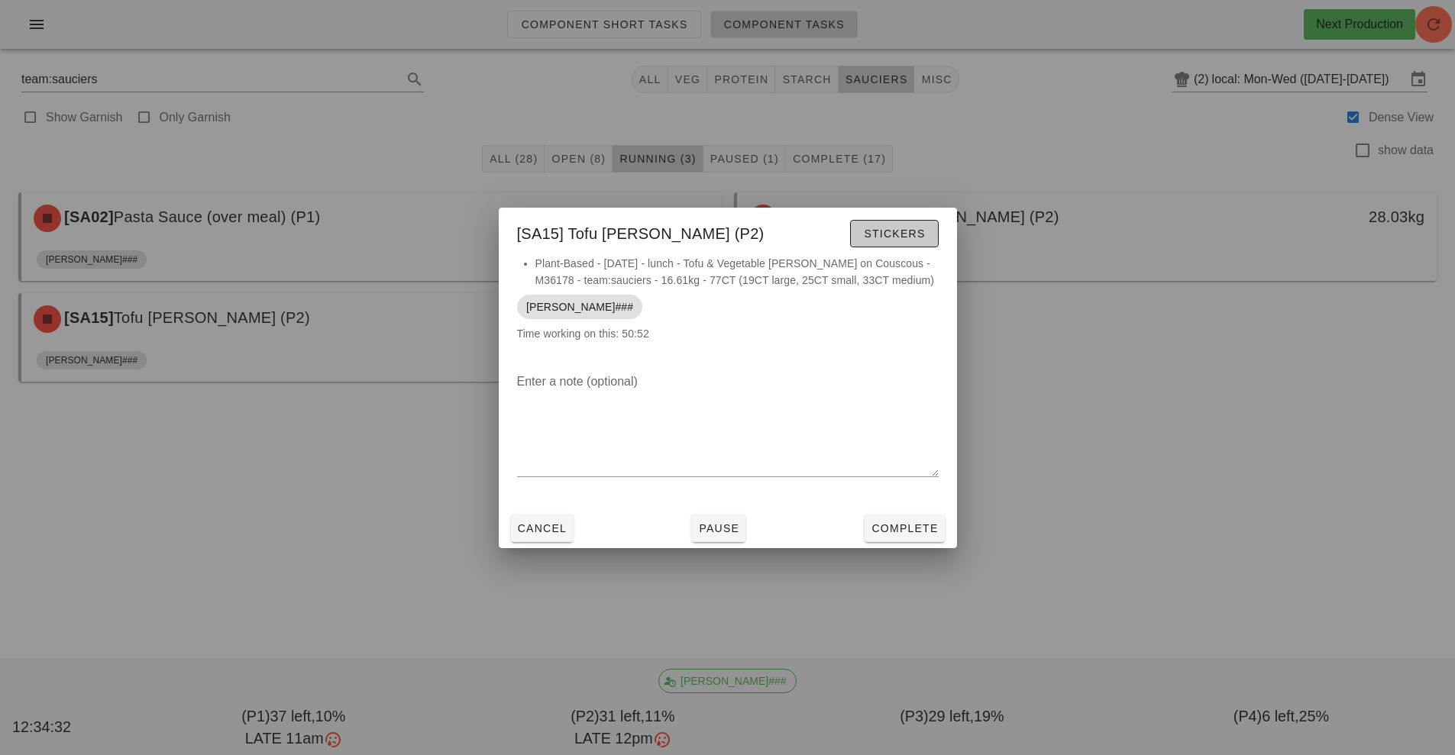
click at [894, 234] on span "Stickers" at bounding box center [894, 234] width 62 height 12
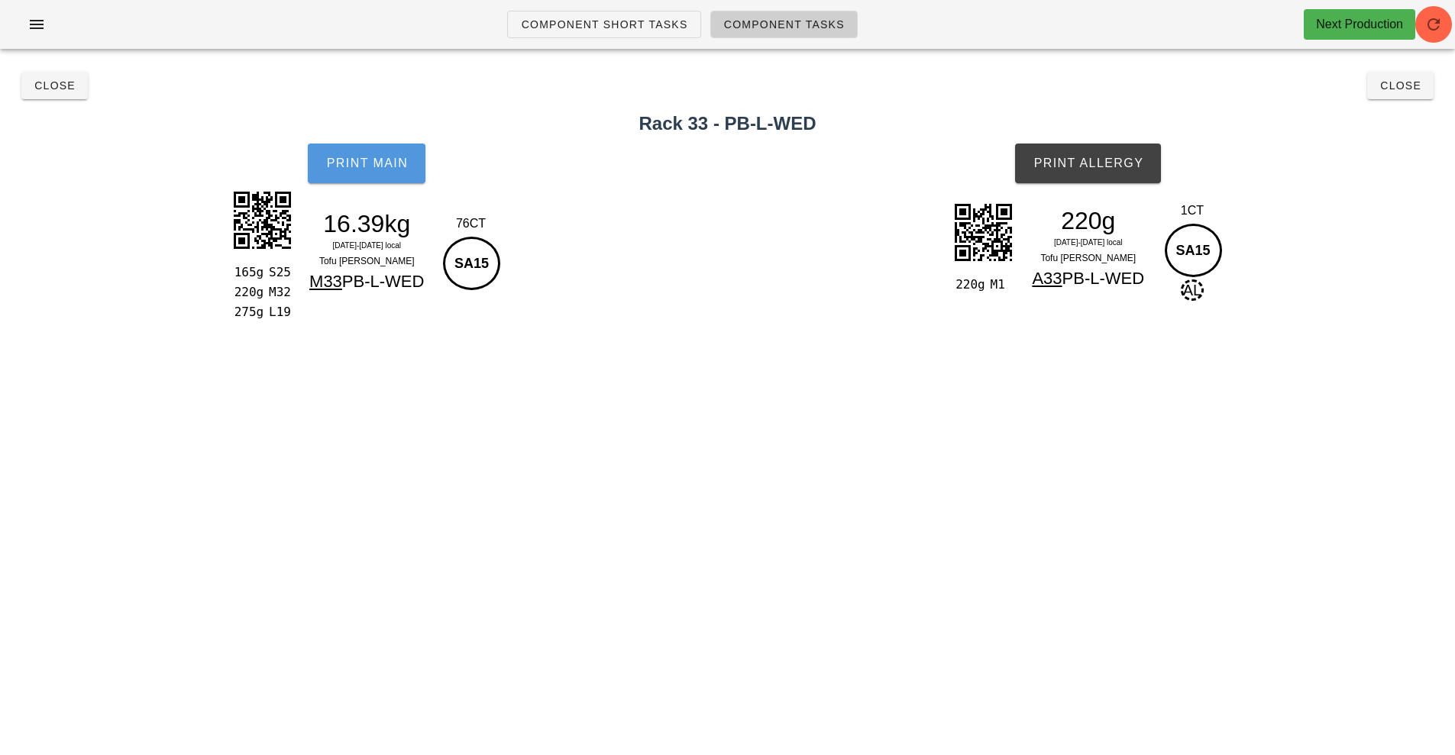
click at [386, 167] on span "Print Main" at bounding box center [366, 164] width 82 height 14
click at [377, 163] on span "Print Main" at bounding box center [366, 164] width 82 height 14
click at [1096, 177] on button "Print Allergy" at bounding box center [1088, 164] width 146 height 40
click at [68, 95] on button "Close" at bounding box center [54, 85] width 66 height 27
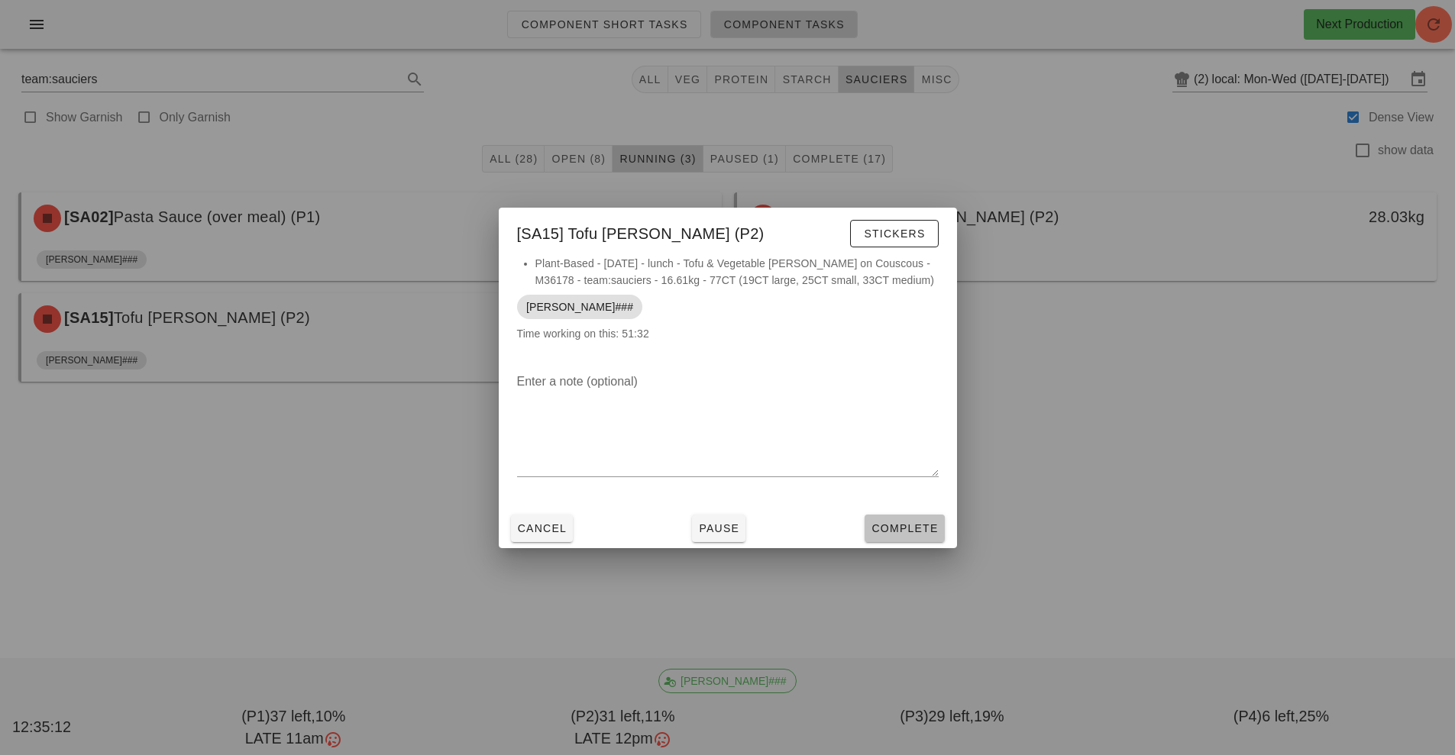
click at [900, 515] on button "Complete" at bounding box center [903, 528] width 79 height 27
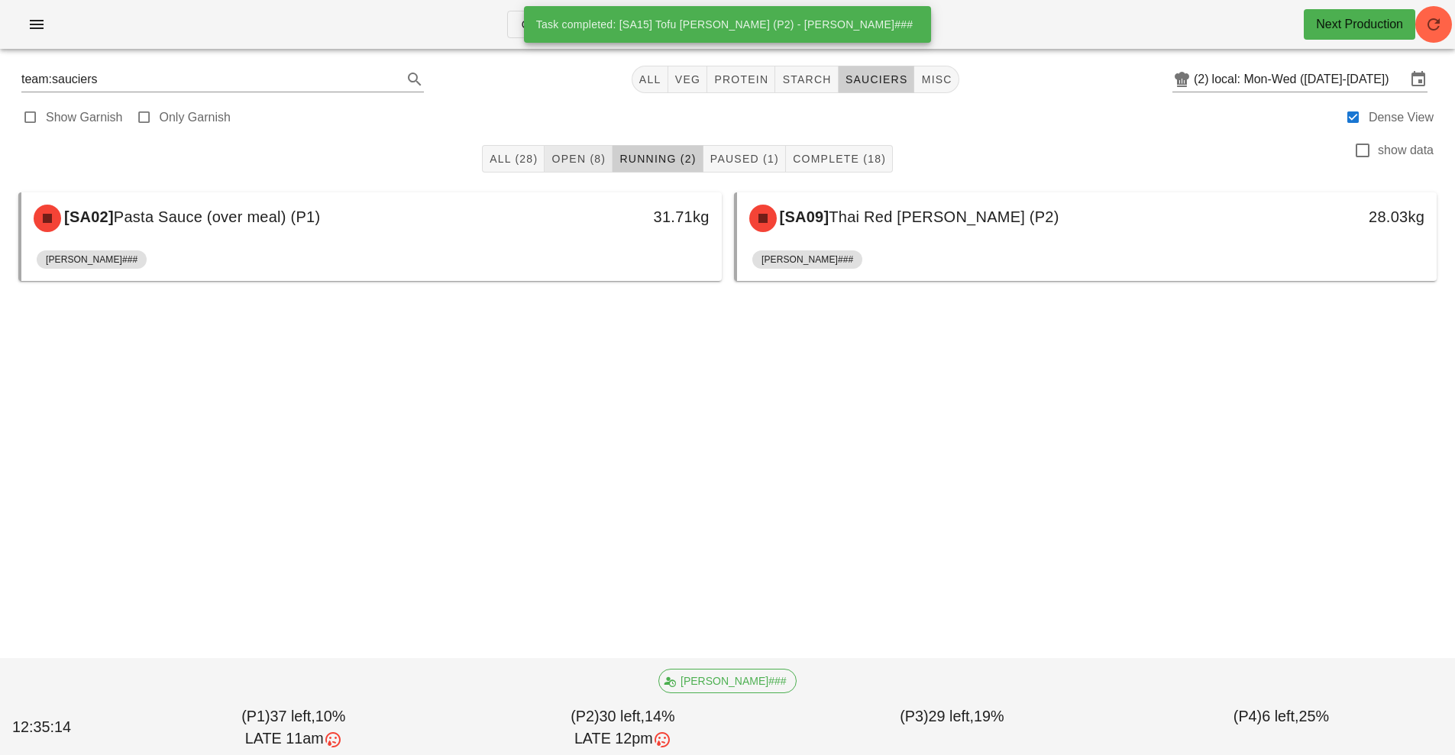
click at [582, 154] on span "Open (8)" at bounding box center [578, 159] width 55 height 12
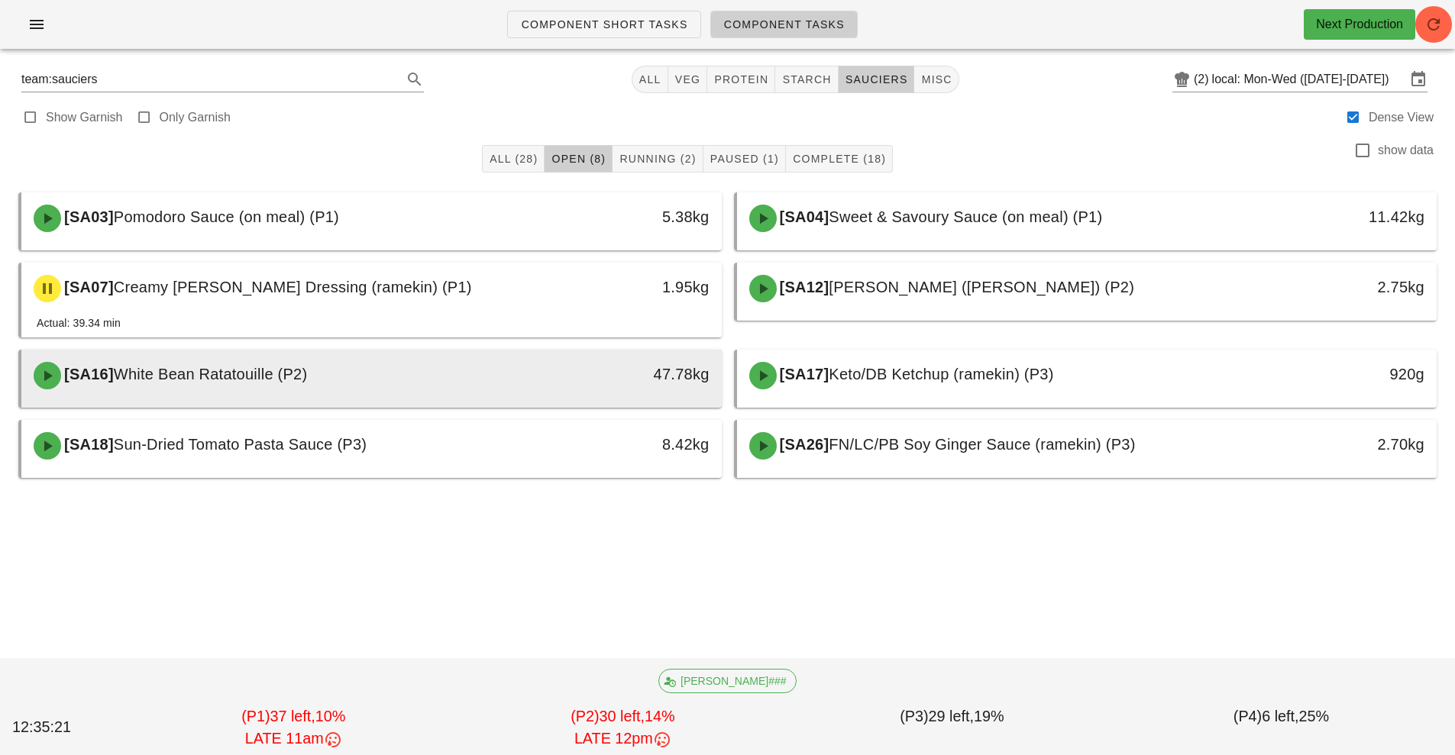
click at [553, 392] on div "47.78kg" at bounding box center [630, 376] width 173 height 46
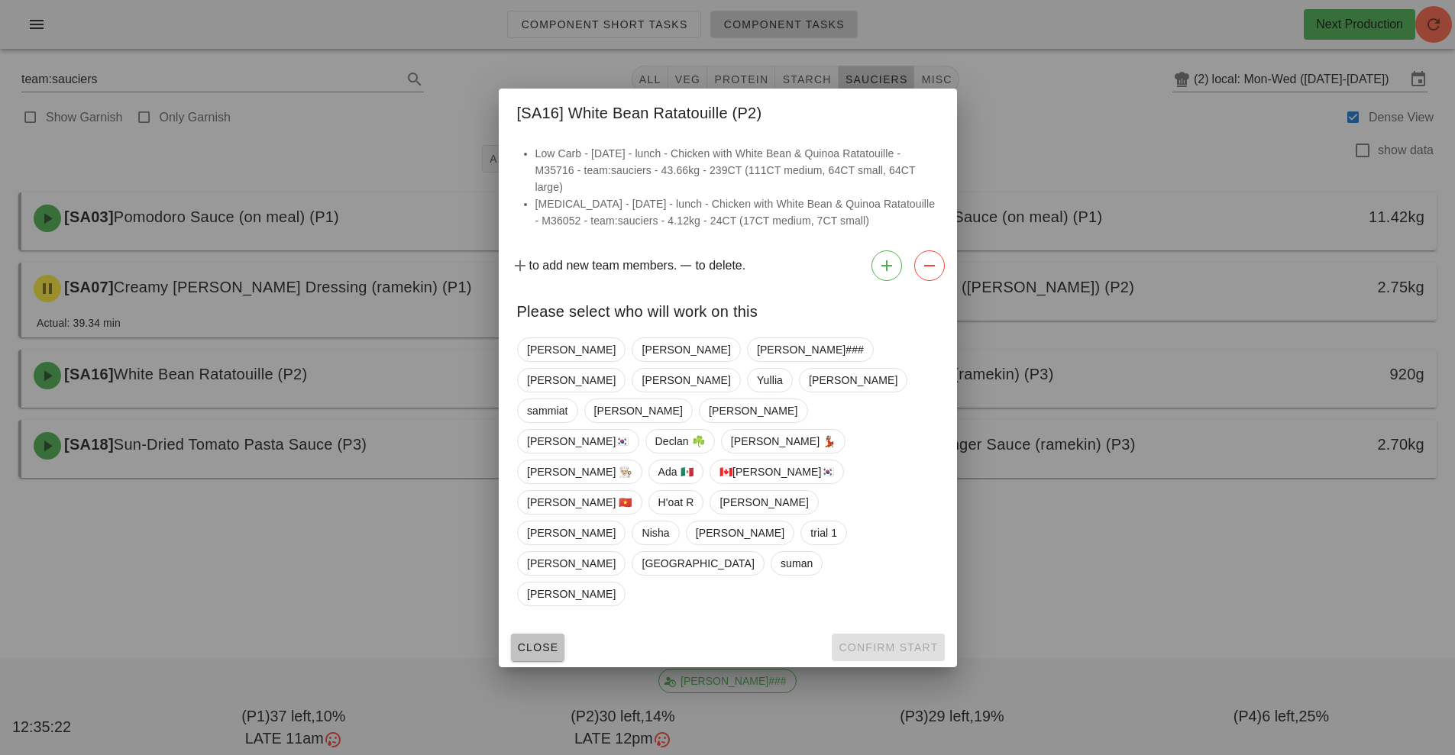
click at [520, 634] on button "Close" at bounding box center [538, 647] width 54 height 27
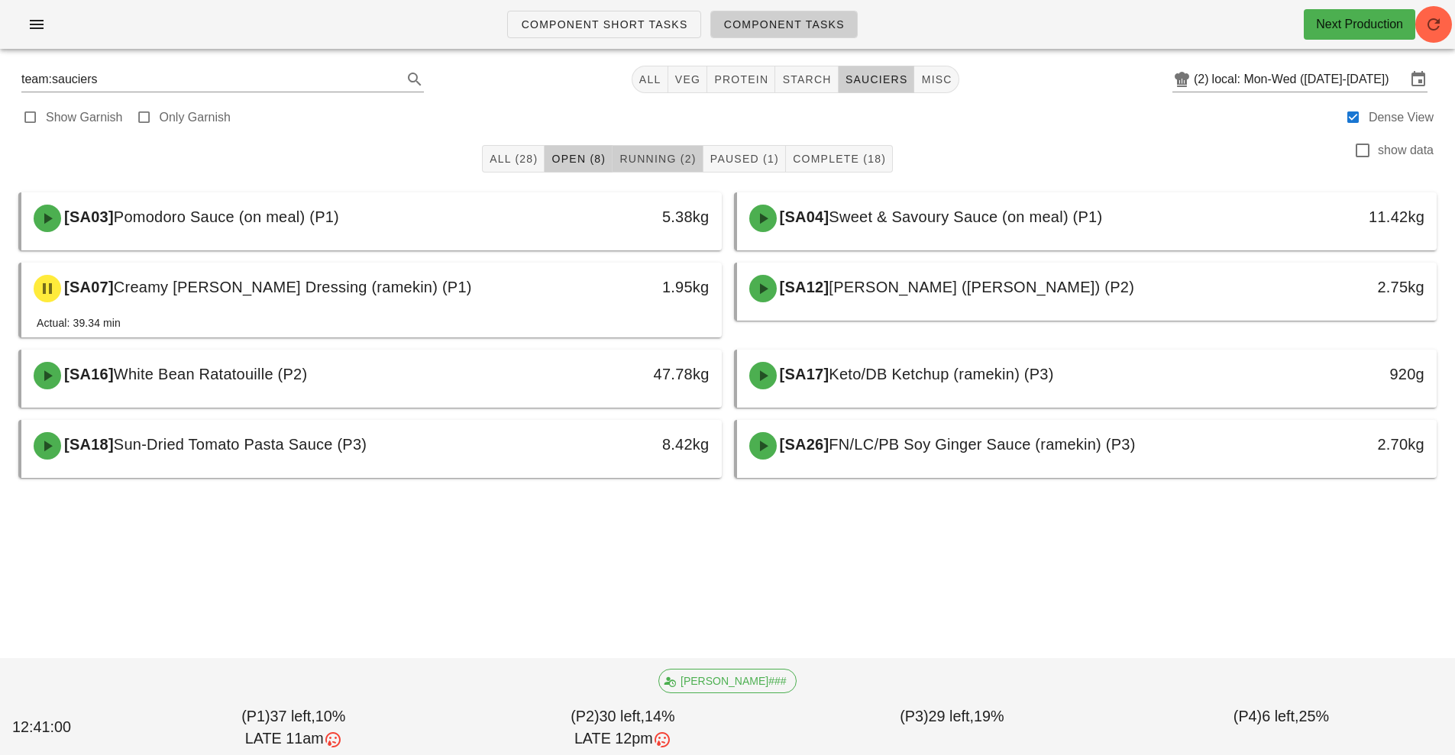
click at [660, 150] on button "Running (2)" at bounding box center [657, 158] width 90 height 27
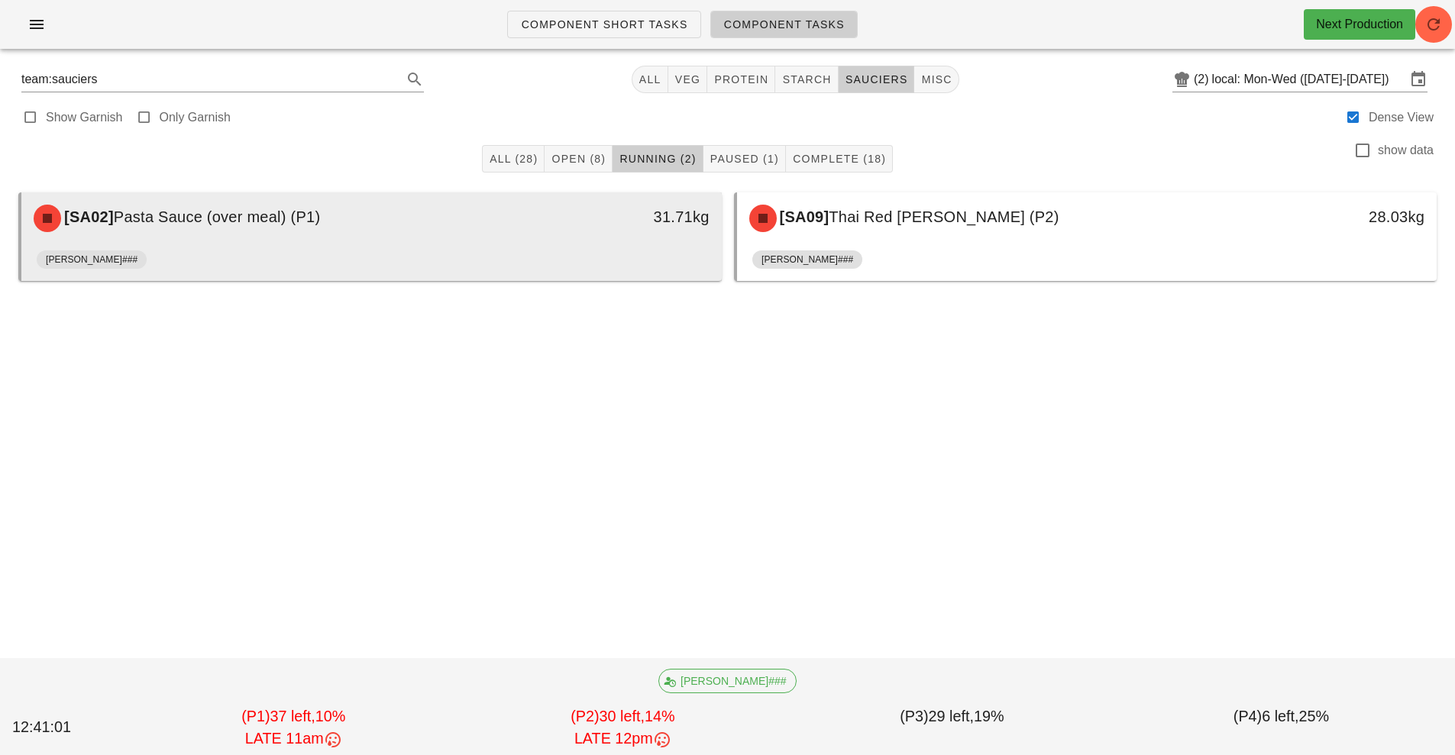
click at [582, 233] on div "31.71kg" at bounding box center [630, 218] width 173 height 46
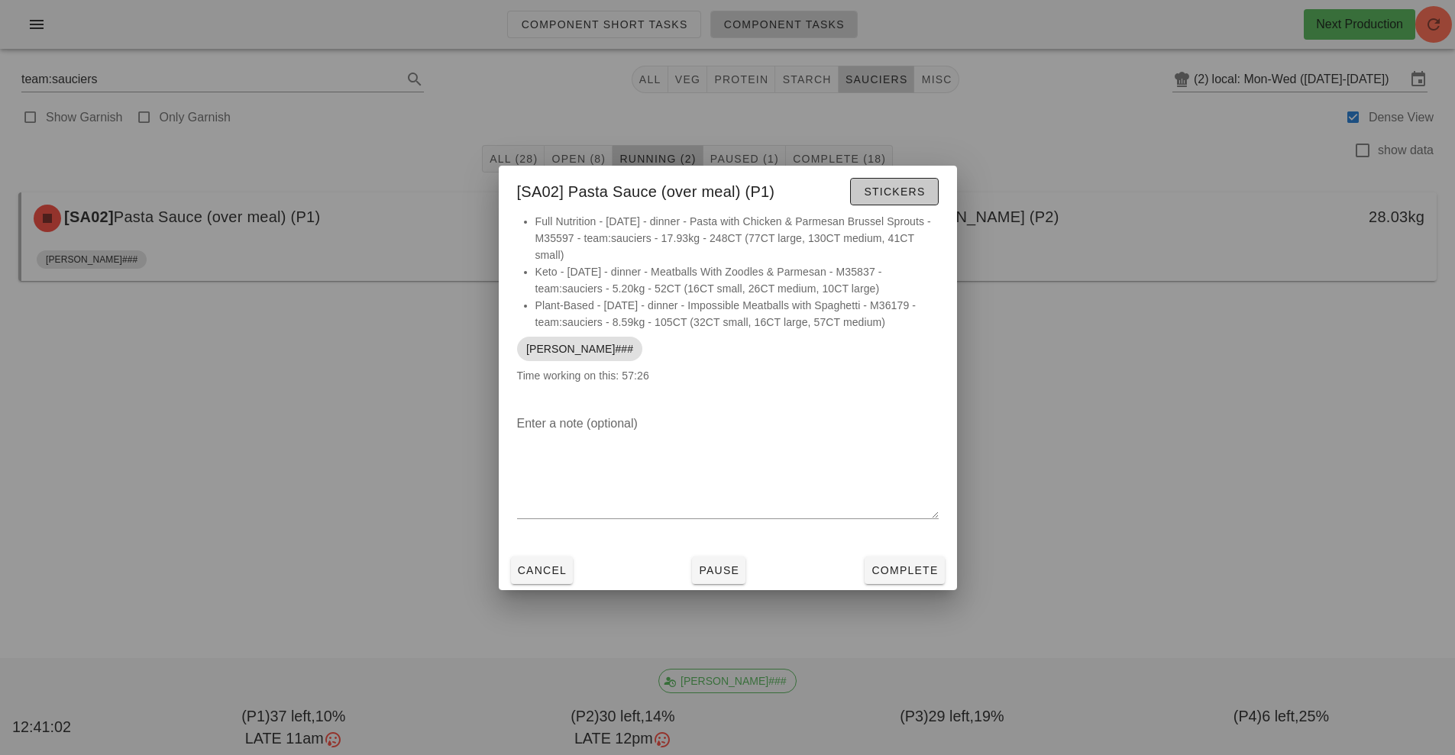
click at [893, 191] on span "Stickers" at bounding box center [894, 192] width 62 height 12
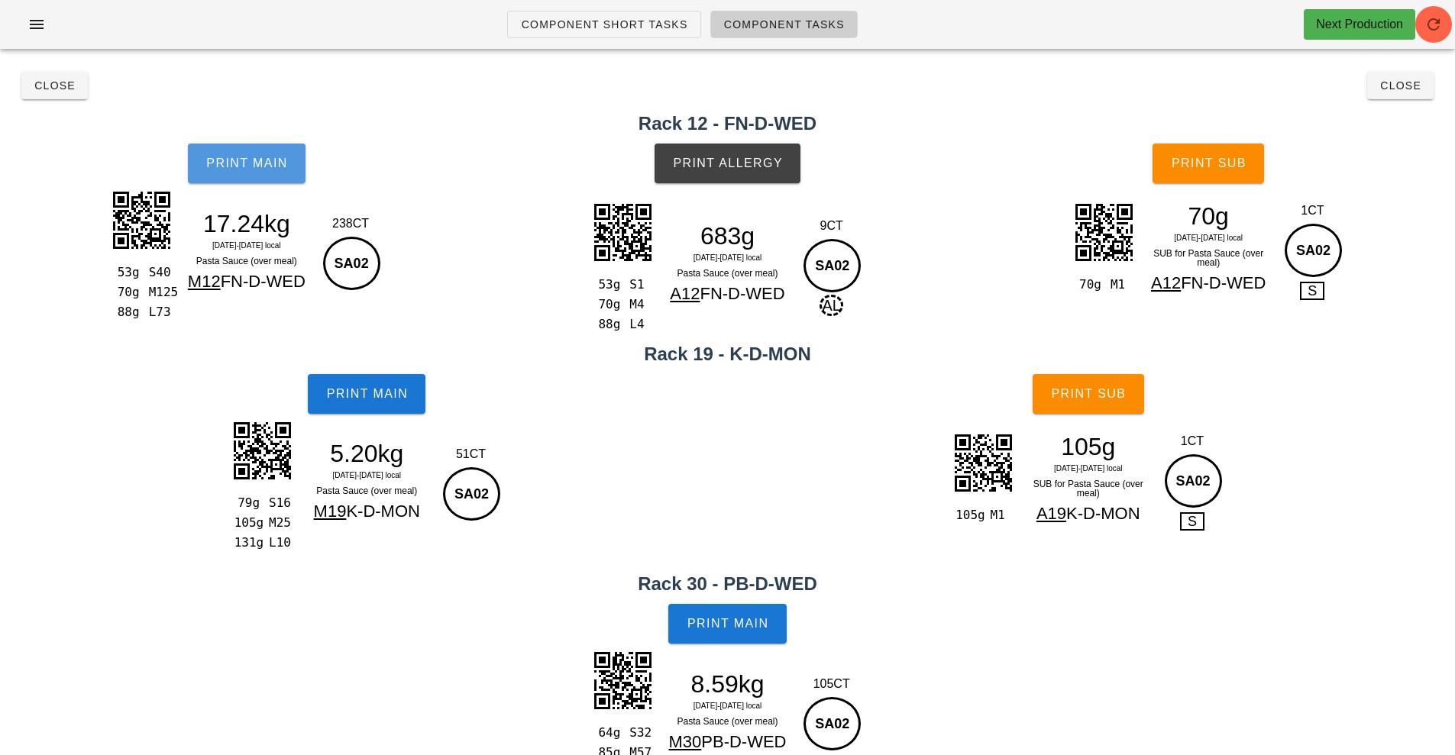
click at [272, 173] on button "Print Main" at bounding box center [247, 164] width 118 height 40
click at [277, 198] on div "53g S40 70g M125 88g L73 17.24kg [DATE]-[DATE] local Pasta Sauce (over meal) M1…" at bounding box center [246, 252] width 277 height 133
click at [254, 157] on span "Print Main" at bounding box center [246, 164] width 82 height 14
click at [359, 407] on button "Print Main" at bounding box center [367, 394] width 118 height 40
click at [707, 613] on button "Print Main" at bounding box center [727, 624] width 118 height 40
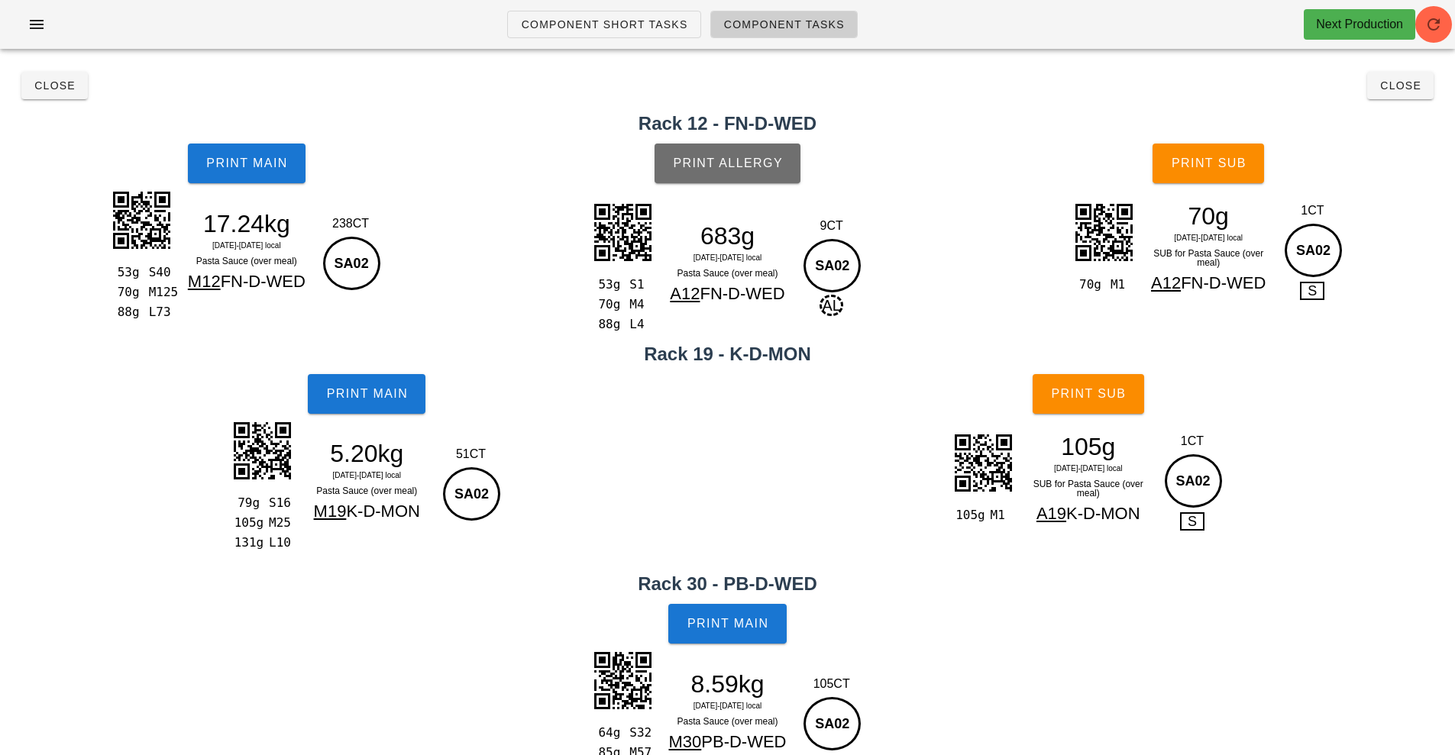
click at [725, 157] on span "Print Allergy" at bounding box center [727, 164] width 111 height 14
click at [1213, 175] on button "Print Sub" at bounding box center [1207, 164] width 111 height 40
click at [1097, 374] on button "Print Sub" at bounding box center [1087, 394] width 111 height 40
click at [44, 79] on span "Close" at bounding box center [55, 85] width 42 height 12
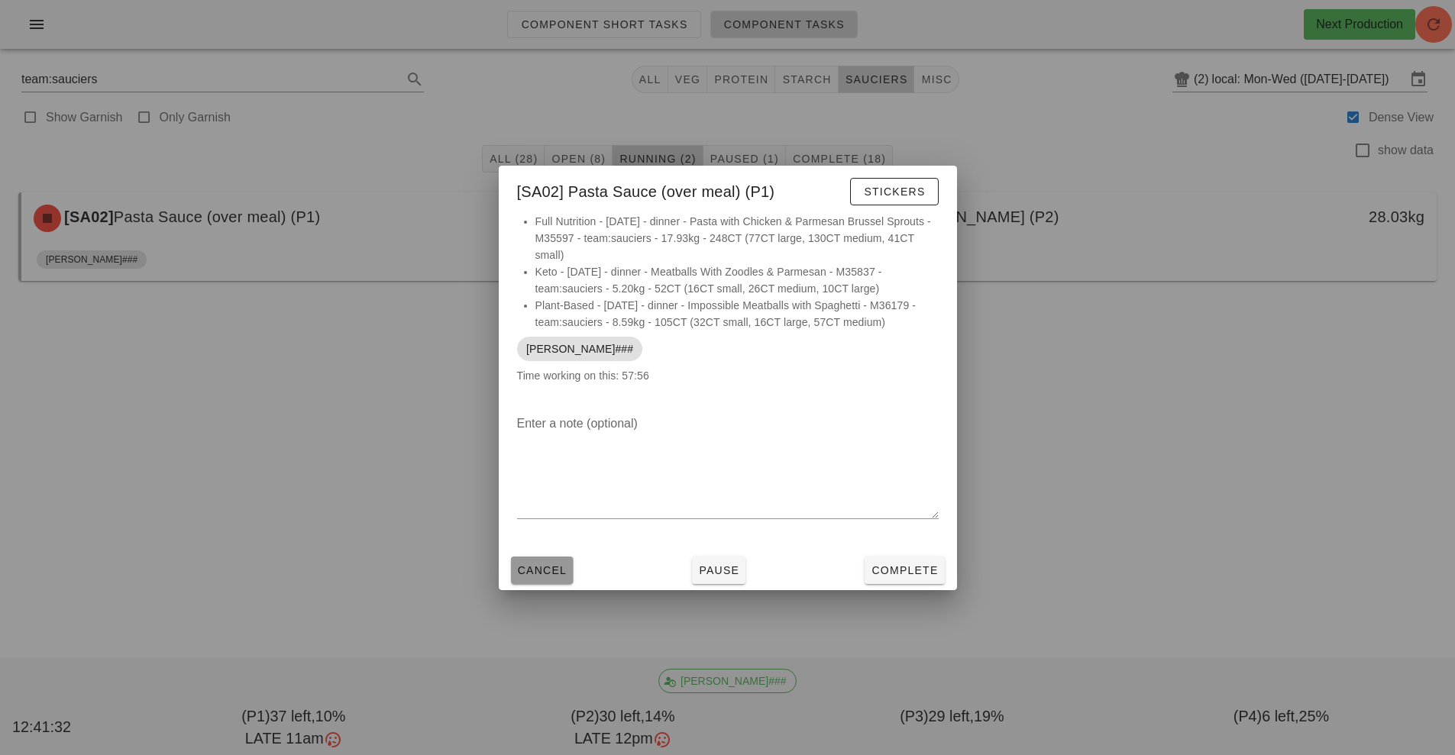
click at [528, 567] on span "Cancel" at bounding box center [542, 570] width 50 height 12
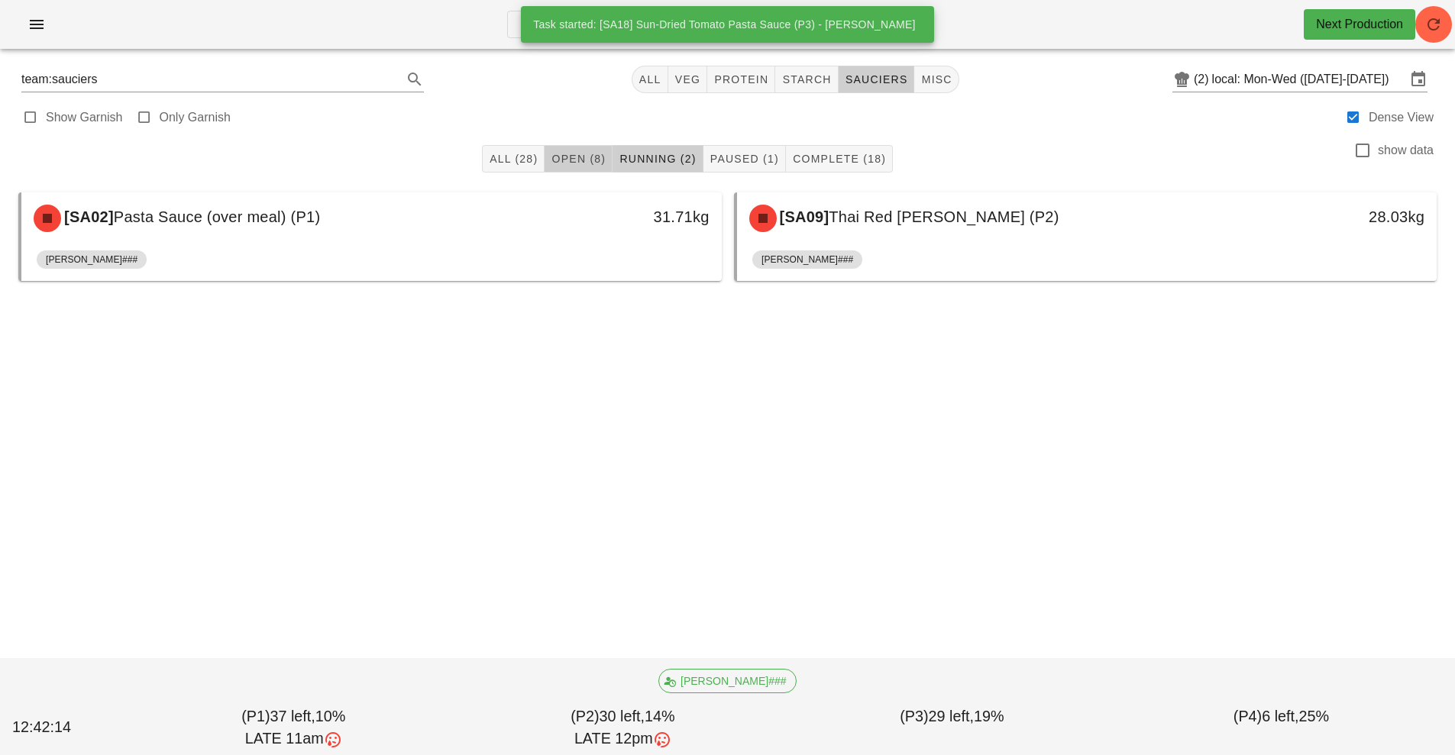
click at [561, 166] on button "Open (8)" at bounding box center [578, 158] width 68 height 27
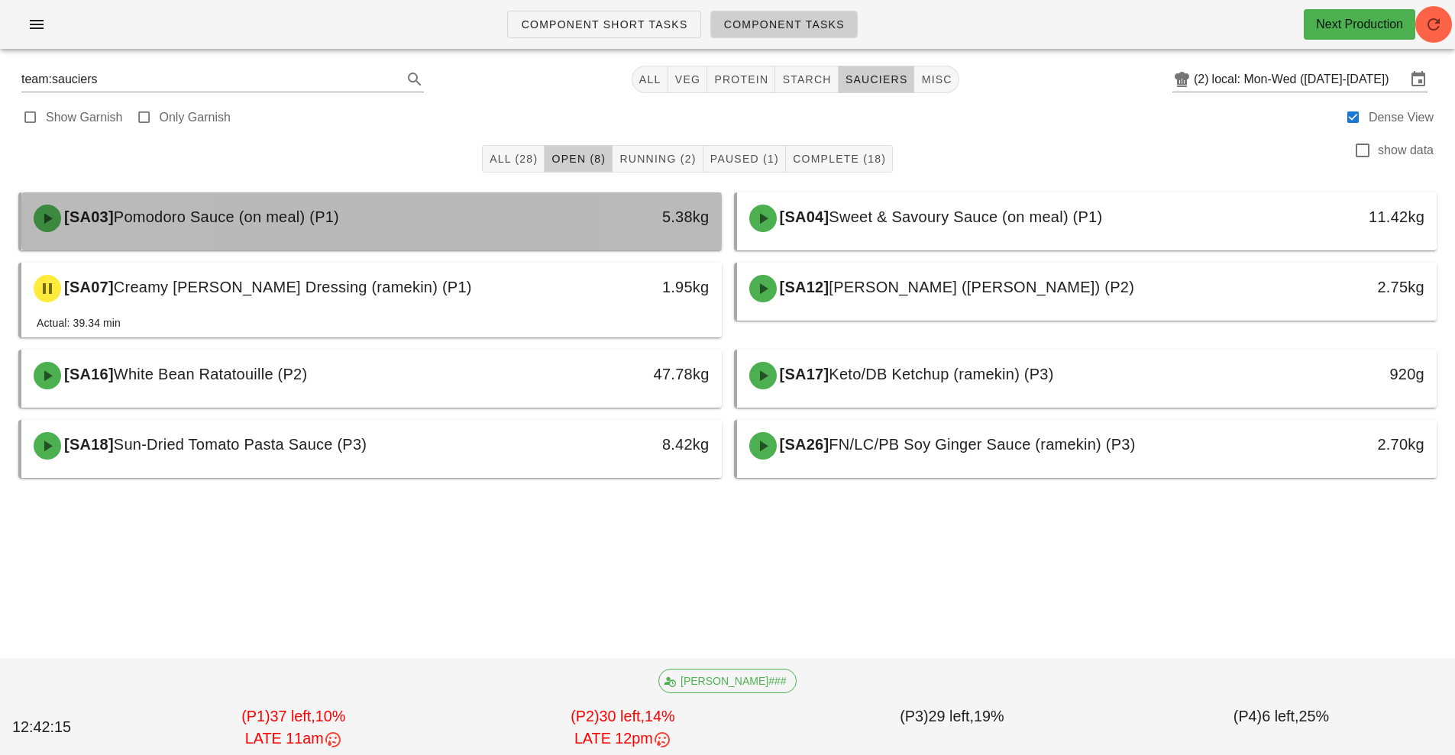
click at [538, 209] on div "[SA03] Pomodoro Sauce (on meal) (P1)" at bounding box center [284, 218] width 520 height 46
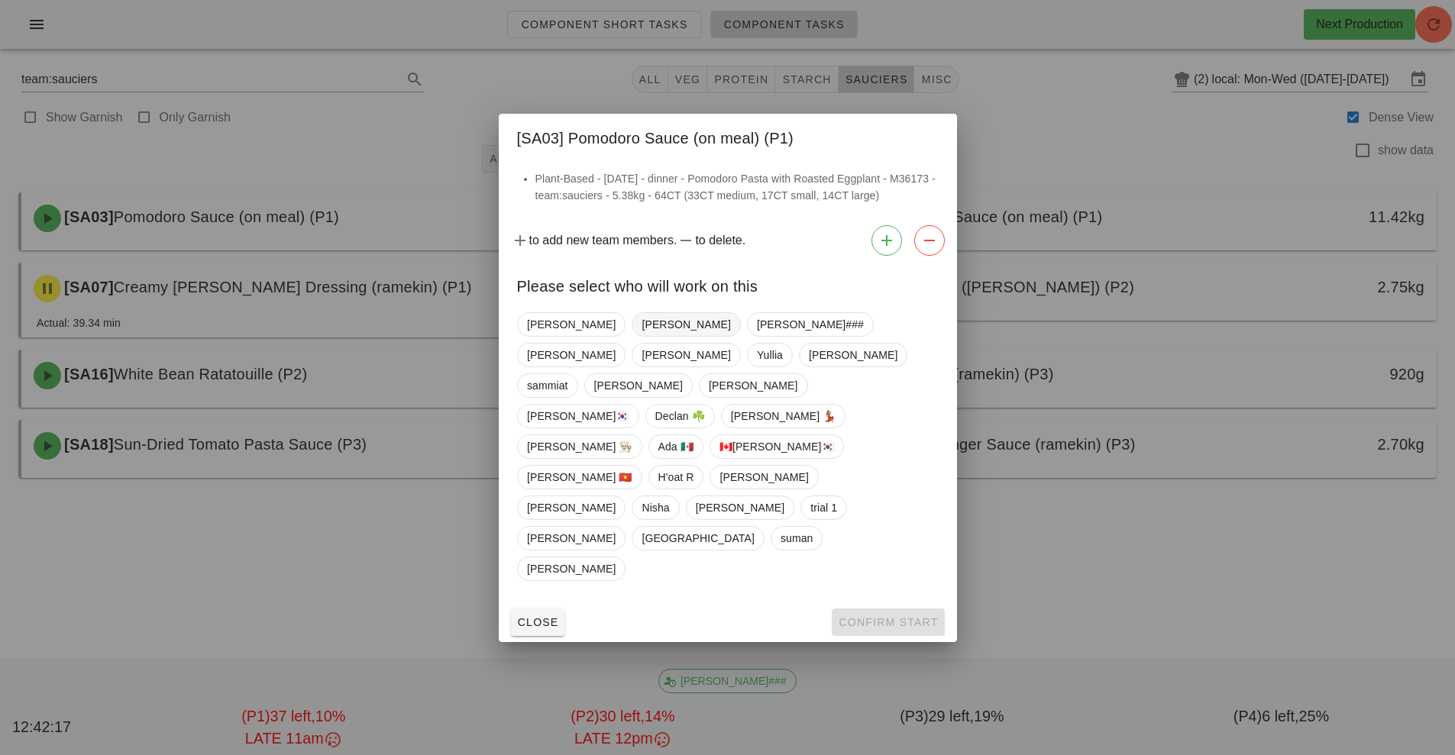
click at [641, 336] on span "[PERSON_NAME]" at bounding box center [685, 324] width 89 height 23
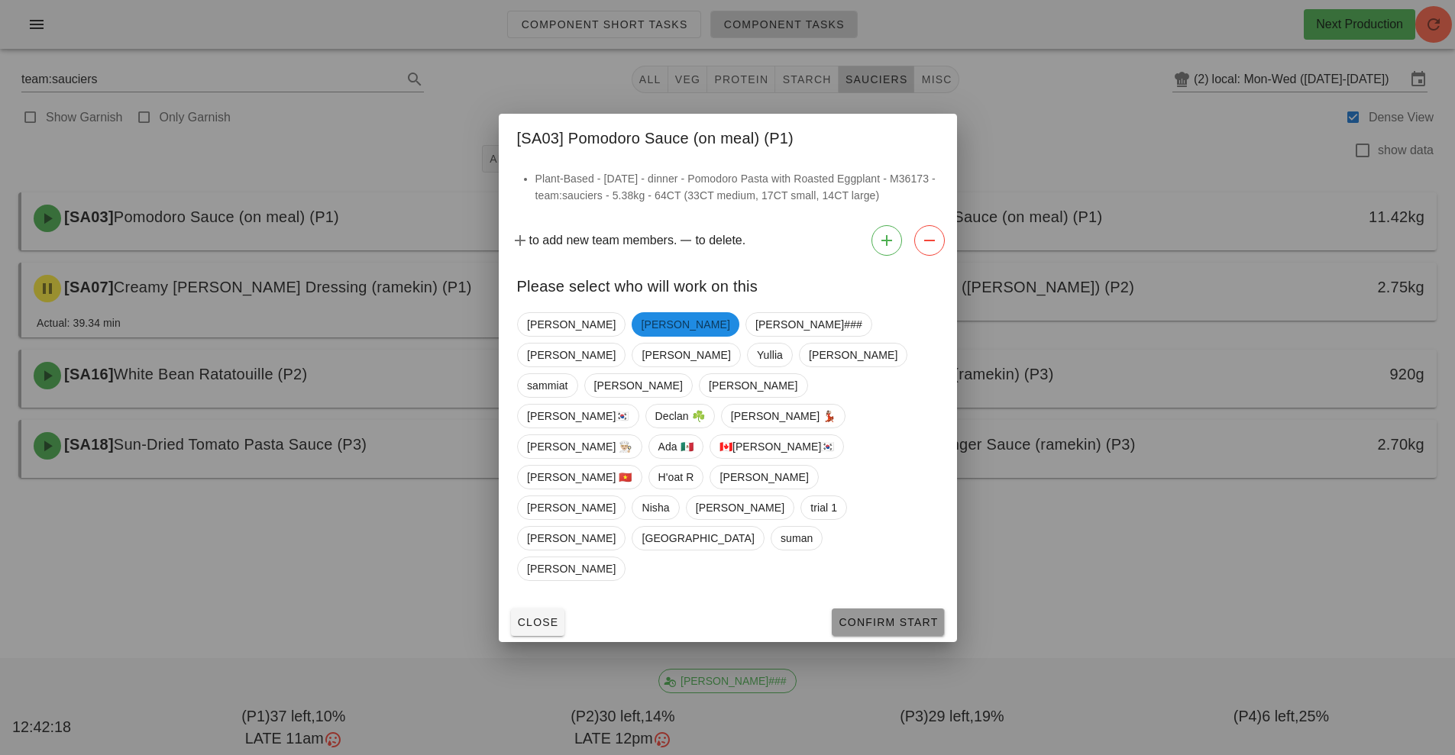
click at [870, 616] on span "Confirm Start" at bounding box center [888, 622] width 100 height 12
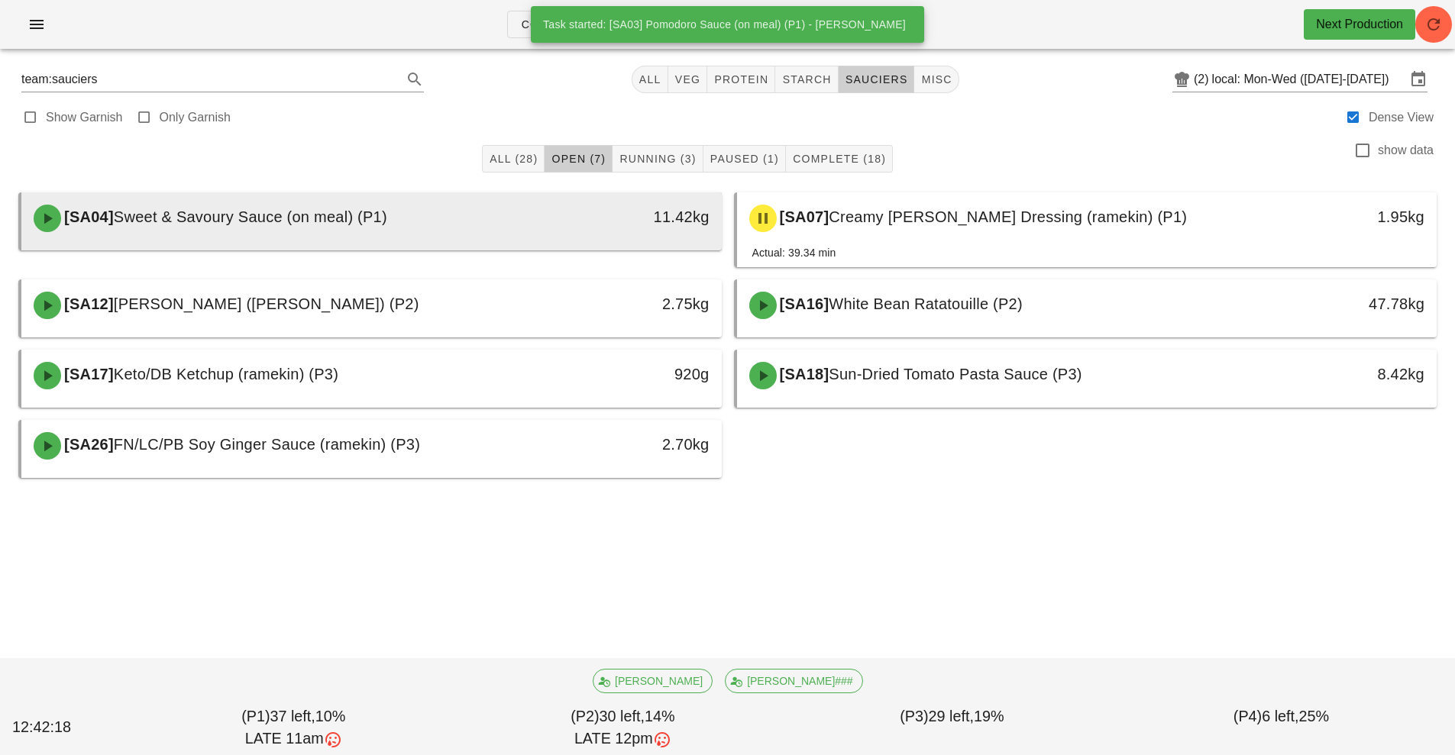
click at [544, 214] on div "11.42kg" at bounding box center [630, 218] width 173 height 46
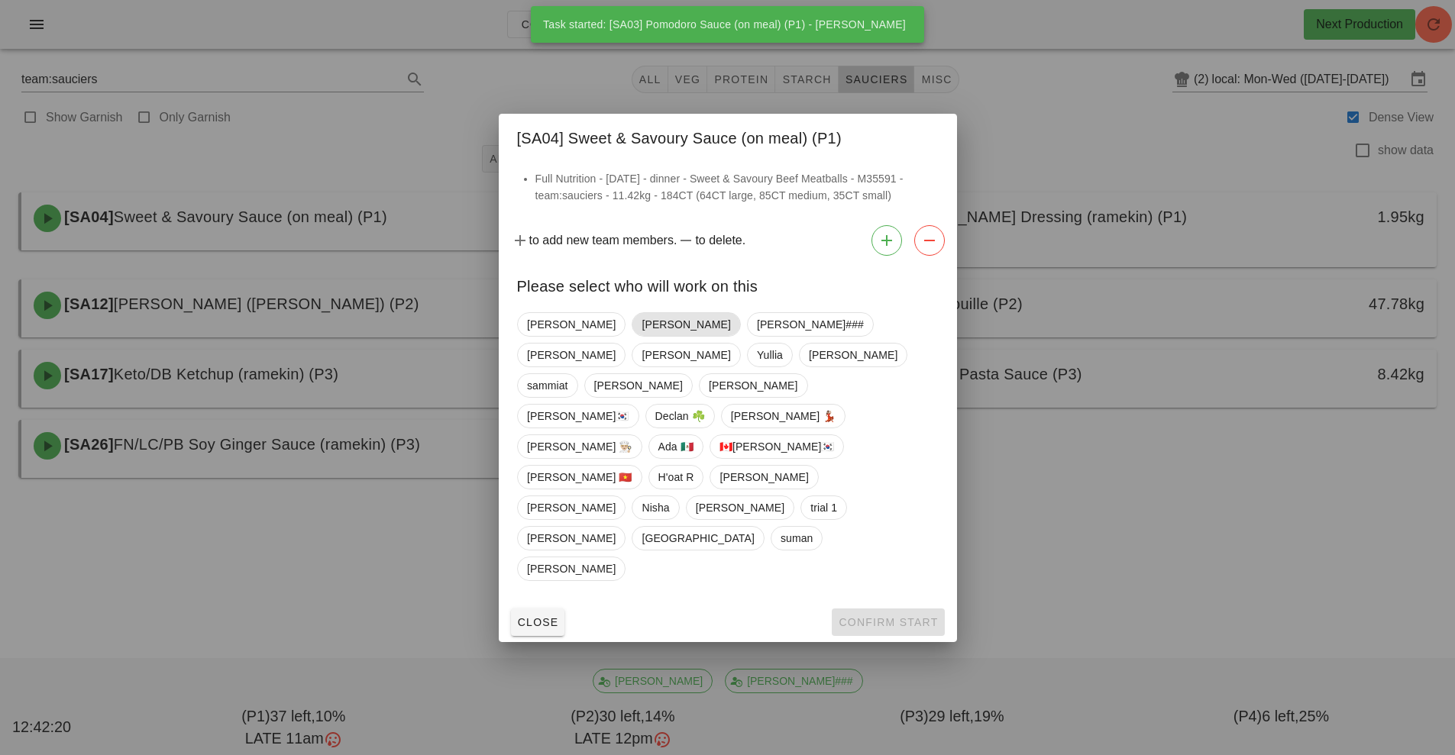
click at [641, 336] on span "[PERSON_NAME]" at bounding box center [685, 324] width 89 height 23
click at [870, 616] on span "Confirm Start" at bounding box center [888, 622] width 100 height 12
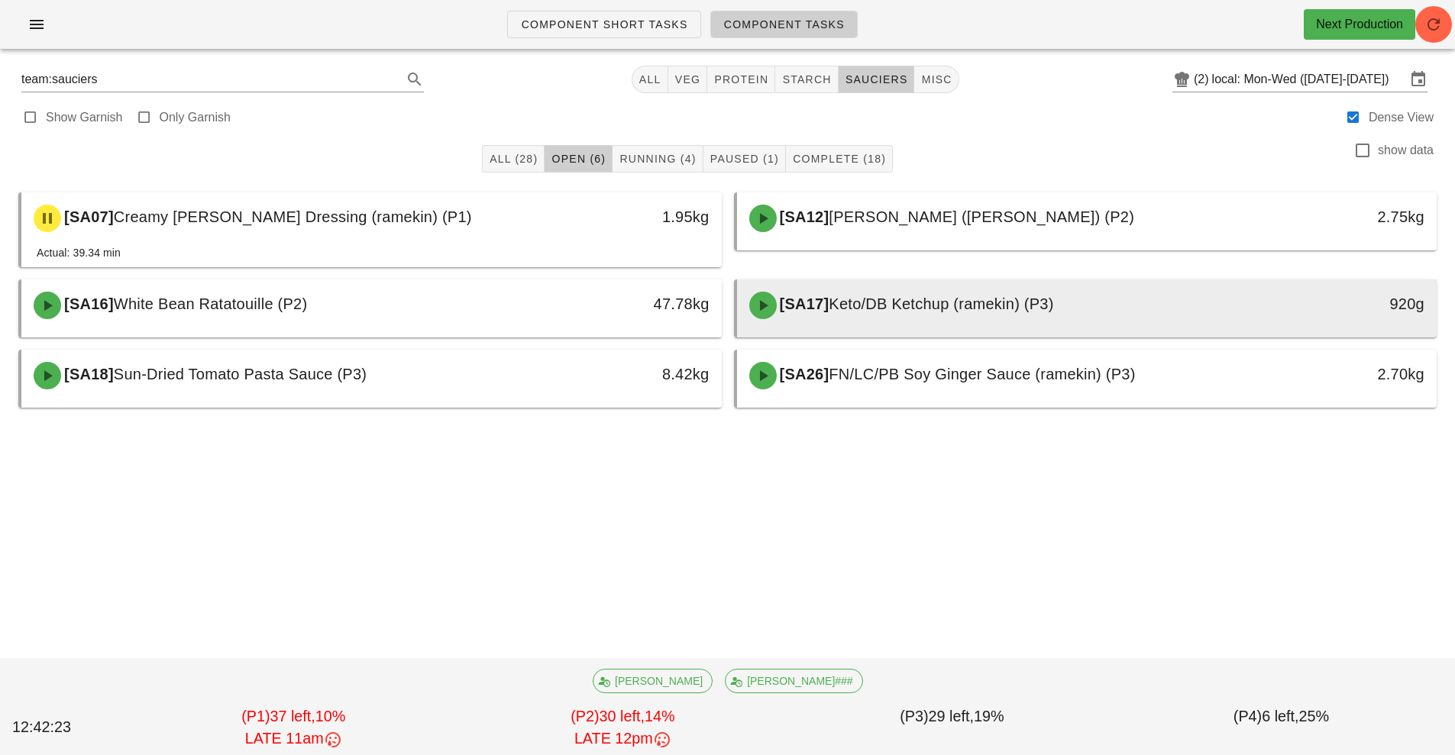
click at [943, 306] on span "Keto/DB Ketchup (ramekin) (P3)" at bounding box center [941, 304] width 225 height 17
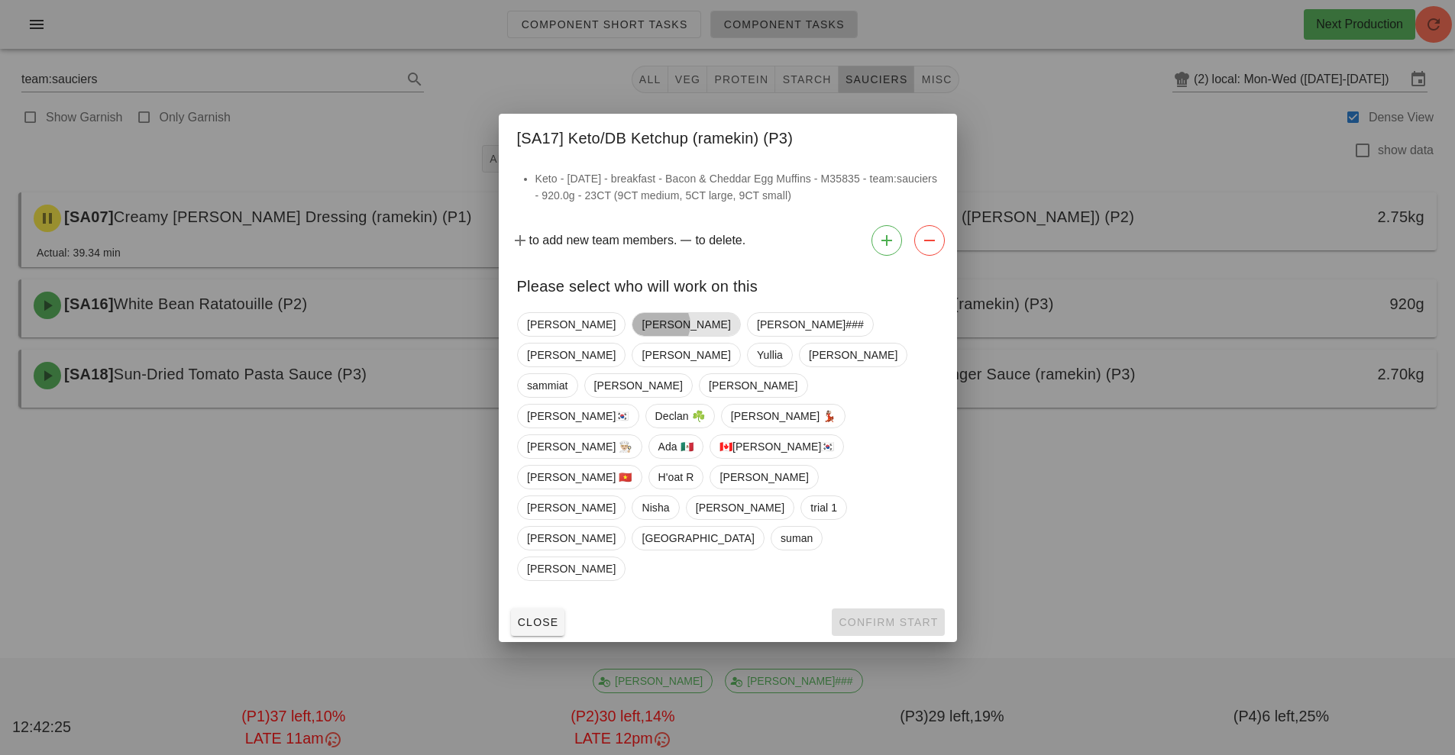
click at [641, 336] on span "[PERSON_NAME]" at bounding box center [685, 324] width 89 height 23
click at [867, 616] on span "Confirm Start" at bounding box center [888, 622] width 100 height 12
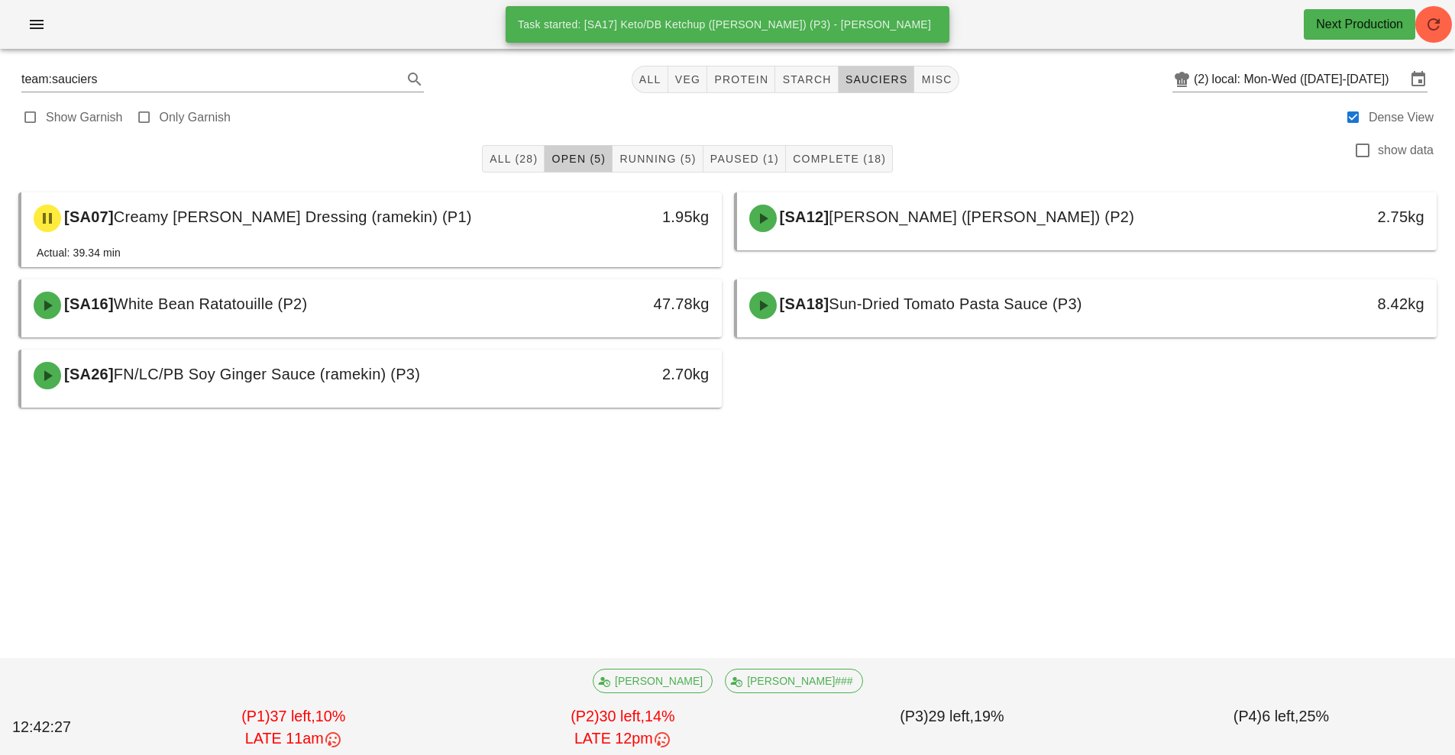
click at [829, 309] on span "[SA18]" at bounding box center [803, 304] width 53 height 17
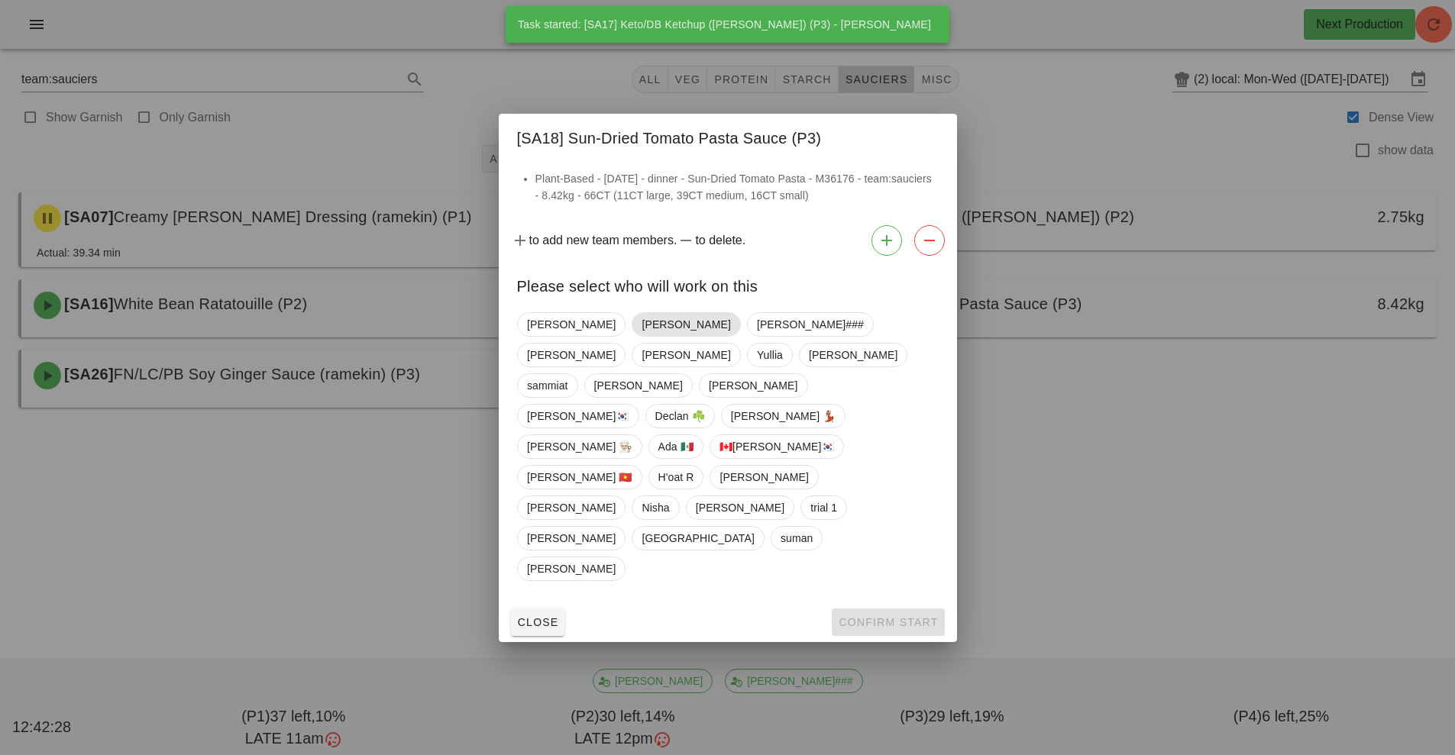
click at [641, 336] on span "[PERSON_NAME]" at bounding box center [685, 324] width 89 height 23
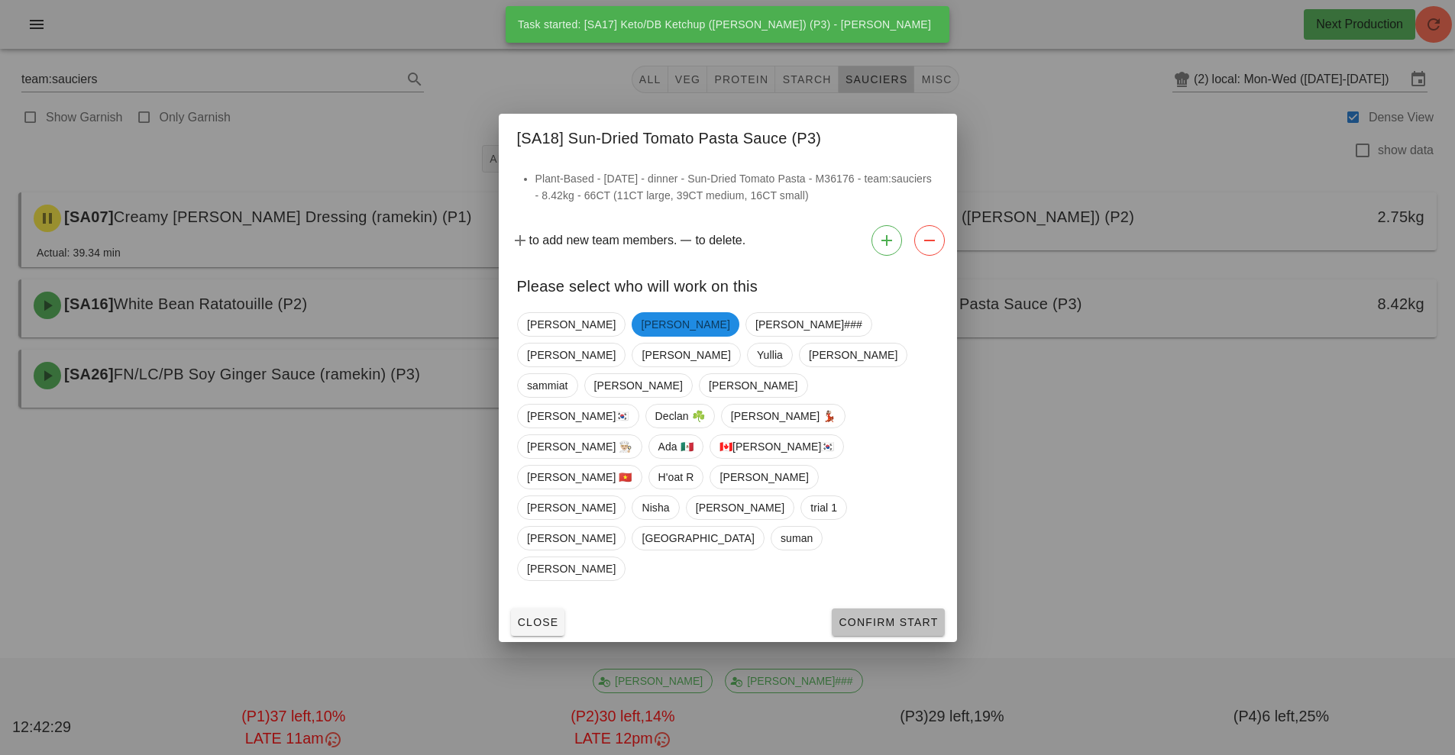
click at [906, 609] on button "Confirm Start" at bounding box center [888, 622] width 112 height 27
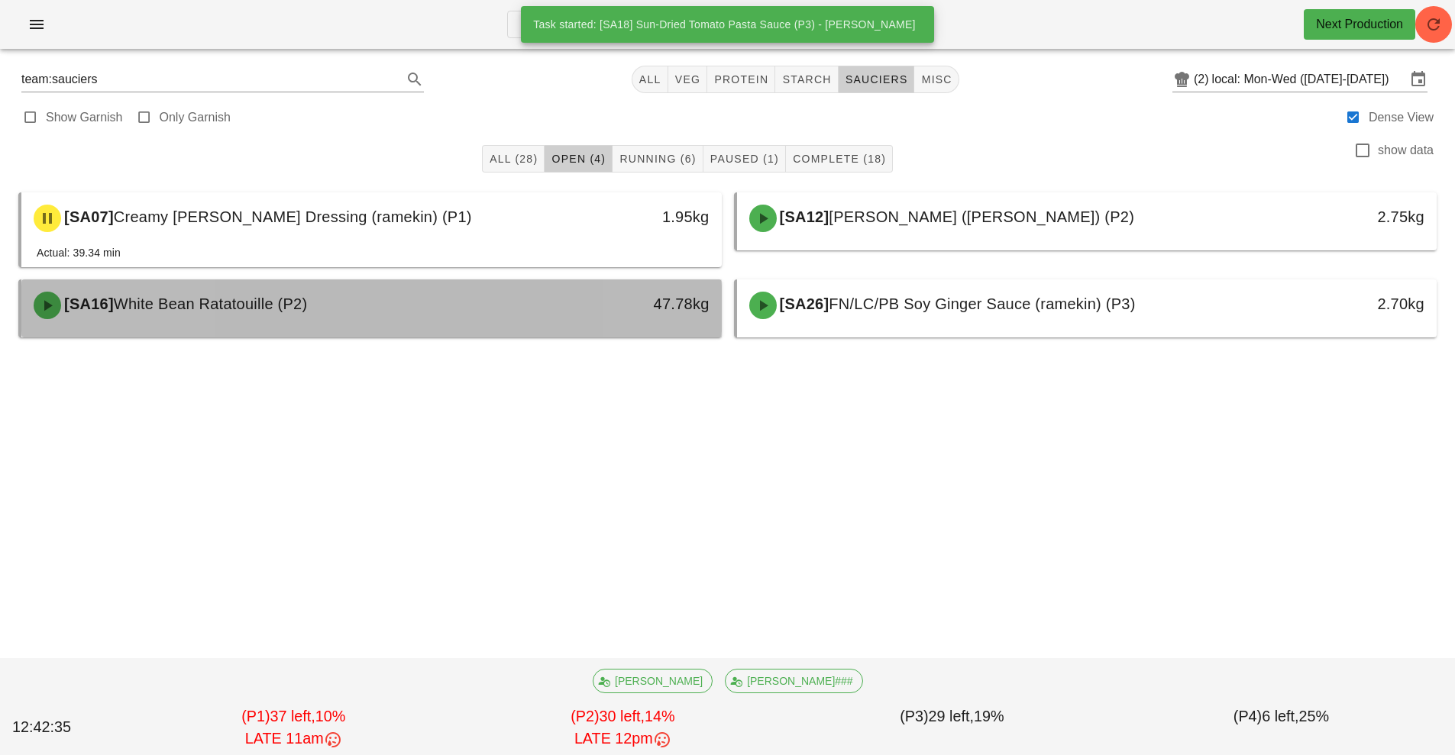
click at [483, 308] on div "[SA16] White Bean Ratatouille (P2)" at bounding box center [284, 306] width 520 height 46
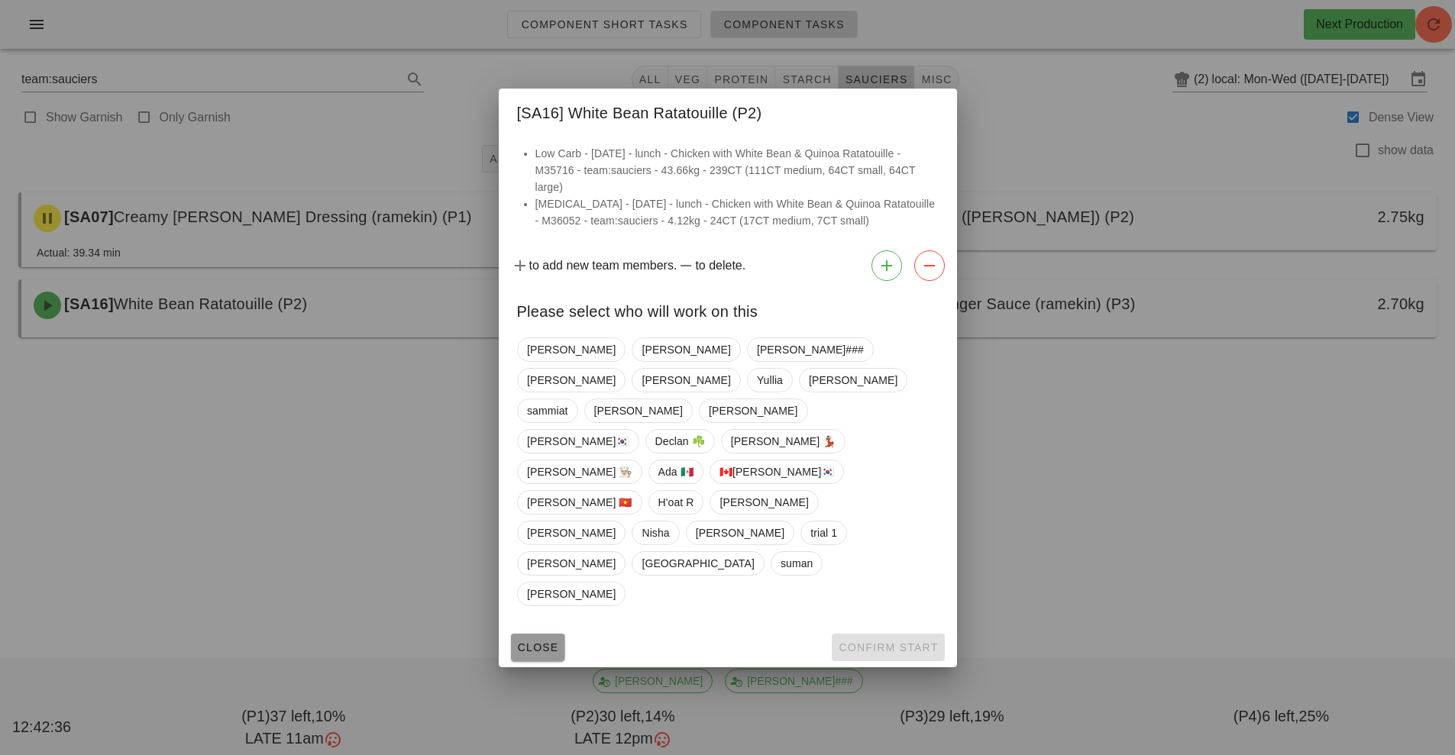
click at [539, 641] on span "Close" at bounding box center [538, 647] width 42 height 12
